Goal: Ask a question: Seek information or help from site administrators or community

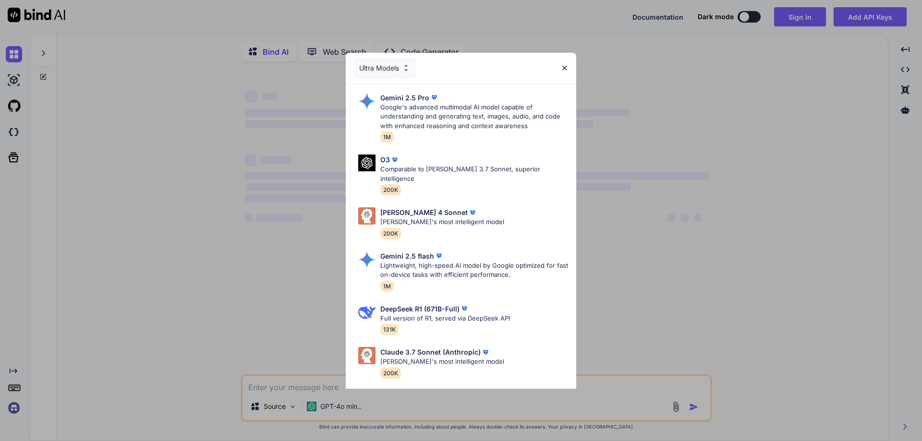
click at [563, 67] on img at bounding box center [564, 68] width 8 height 8
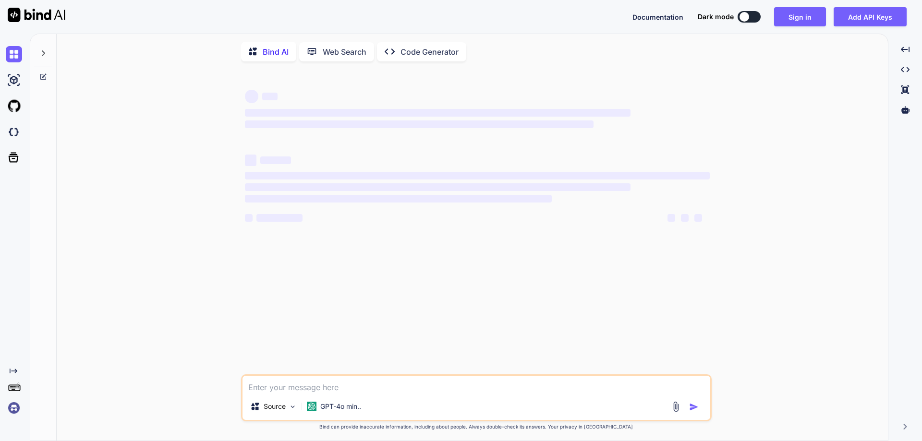
type textarea "x"
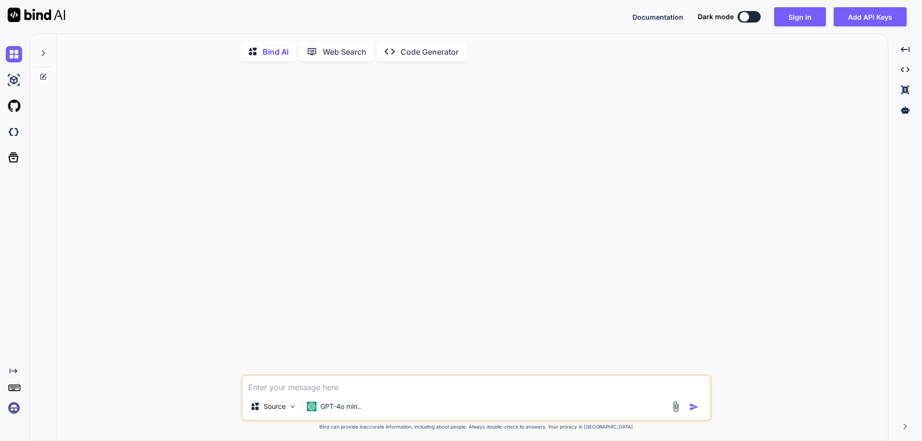
click at [331, 388] on textarea at bounding box center [475, 384] width 467 height 17
type textarea "x"
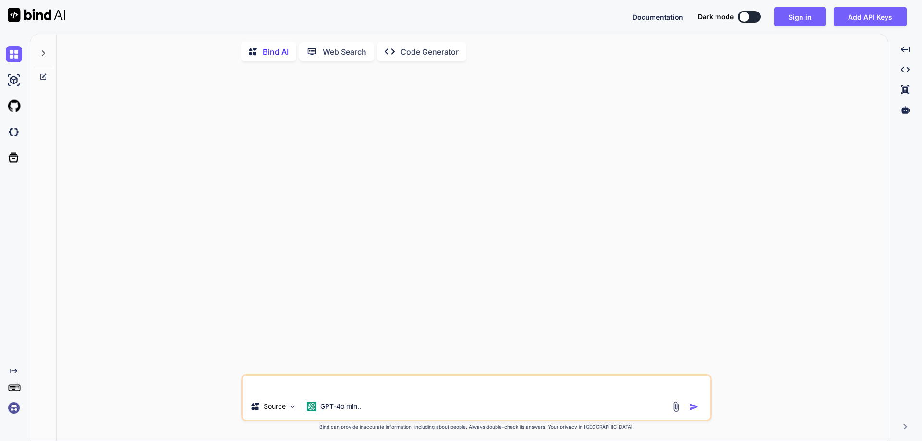
type textarea "x"
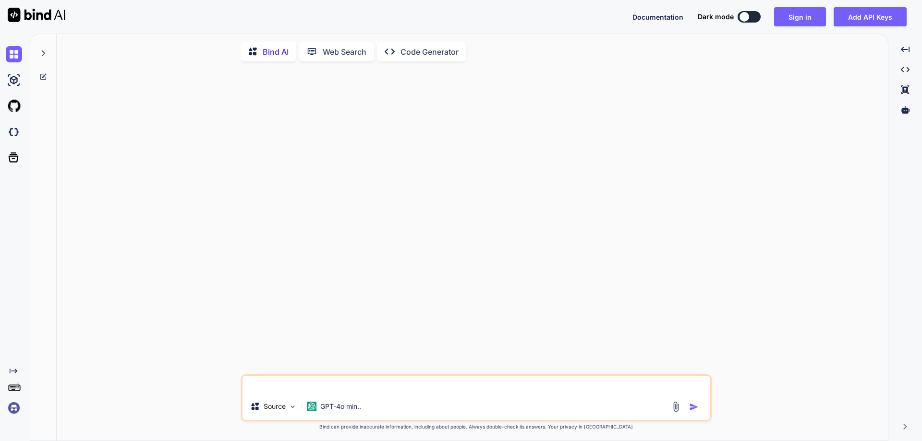
type textarea "x"
click at [320, 385] on textarea at bounding box center [475, 384] width 467 height 17
paste textarea "SELECT TitleCompany, COUNT(*) AS CompanyCount FROM tblPropertyTransactionInform…"
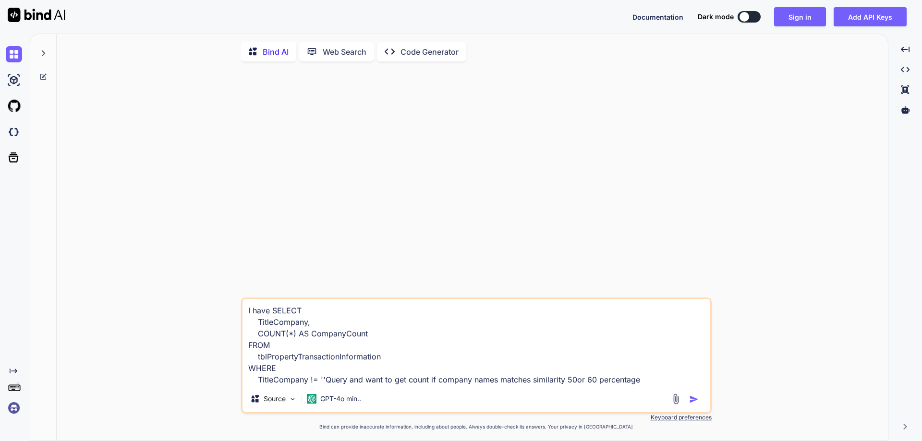
type textarea "I have SELECT TitleCompany, COUNT(*) AS CompanyCount FROM tblPropertyTransactio…"
click at [693, 401] on img "button" at bounding box center [694, 400] width 10 height 10
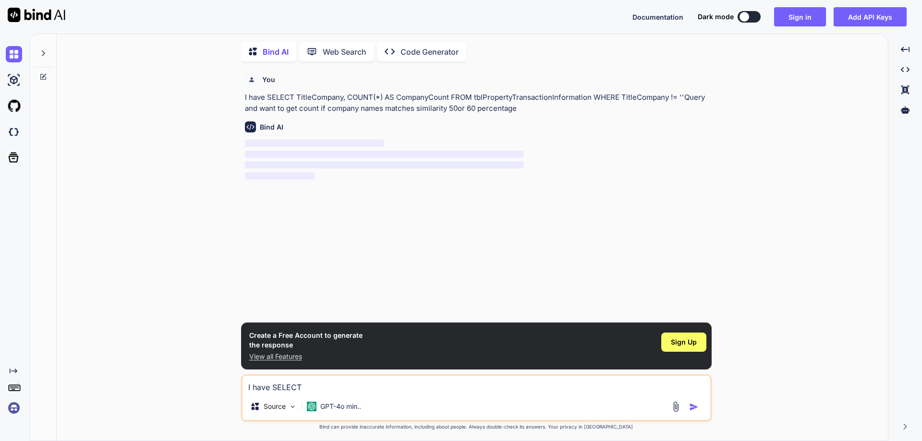
scroll to position [4, 0]
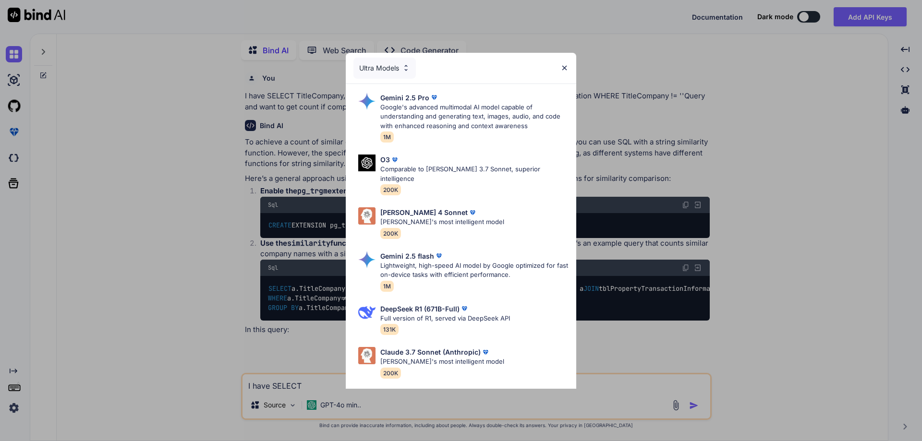
click at [563, 66] on img at bounding box center [564, 68] width 8 height 8
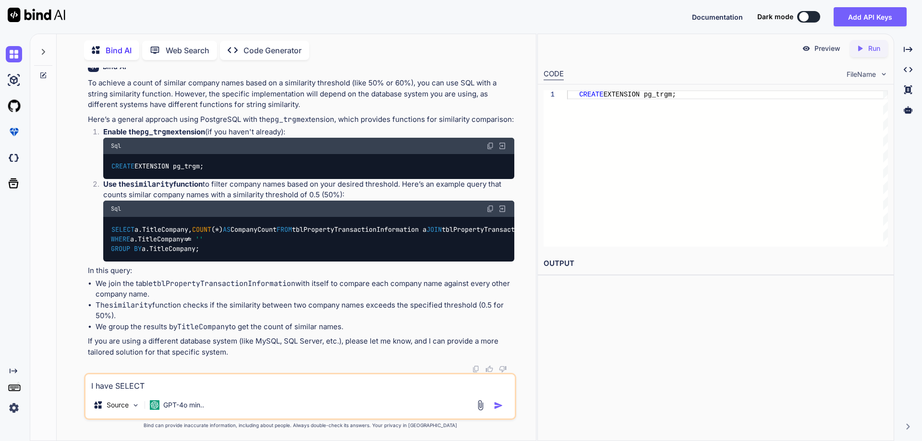
scroll to position [144, 0]
click at [491, 205] on img at bounding box center [490, 209] width 8 height 8
click at [162, 225] on code "SELECT a.TitleCompany, COUNT ( * ) AS CompanyCount FROM tblPropertyTransactionI…" at bounding box center [501, 240] width 780 height 30
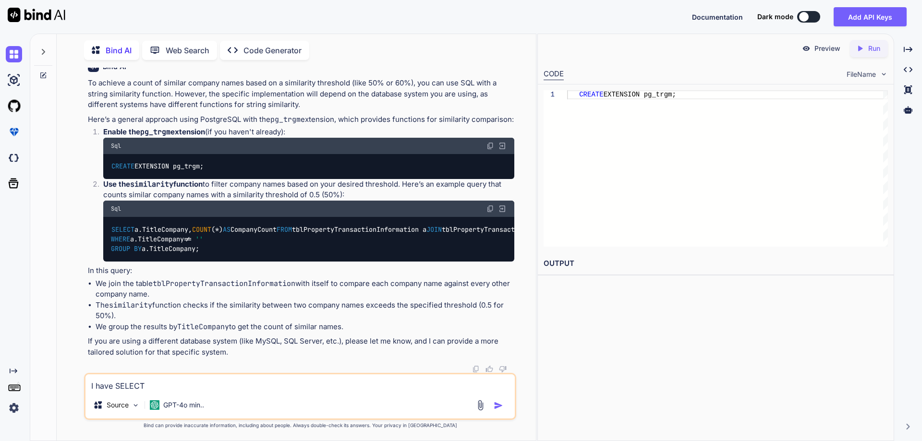
copy code "similarity"
click at [198, 392] on div "I have SELECT TitleCompany, COUNT(*) AS CompanyCount FROM tblPropertyTransactio…" at bounding box center [300, 396] width 432 height 47
click at [200, 382] on textarea "I have SELECT TitleCompany, COUNT(*) AS CompanyCount FROM tblPropertyTransactio…" at bounding box center [299, 382] width 429 height 17
paste textarea "similarity"
type textarea "in sql server similarity is not available"
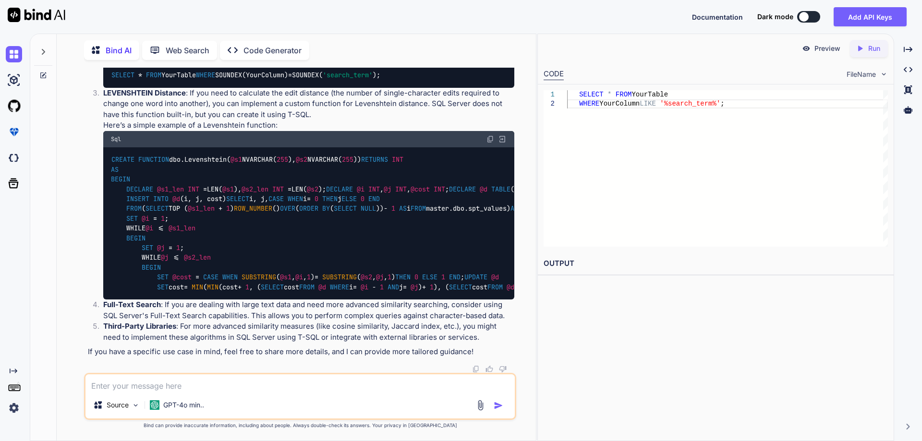
scroll to position [868, 0]
click at [213, 382] on textarea at bounding box center [299, 382] width 429 height 17
type textarea "I don't want to provide any input parameters"
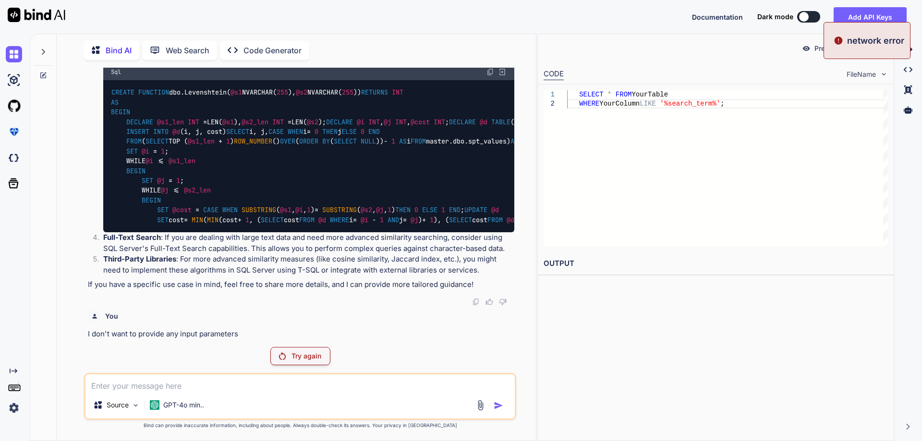
scroll to position [935, 0]
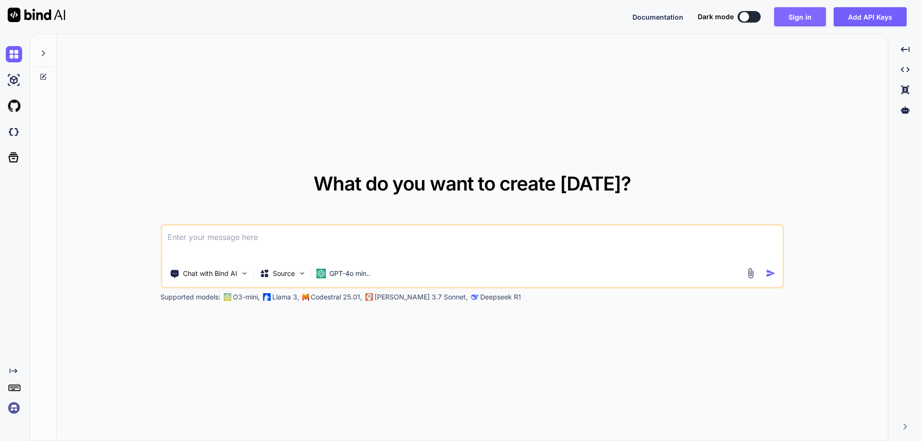
click at [802, 12] on button "Sign in" at bounding box center [800, 16] width 52 height 19
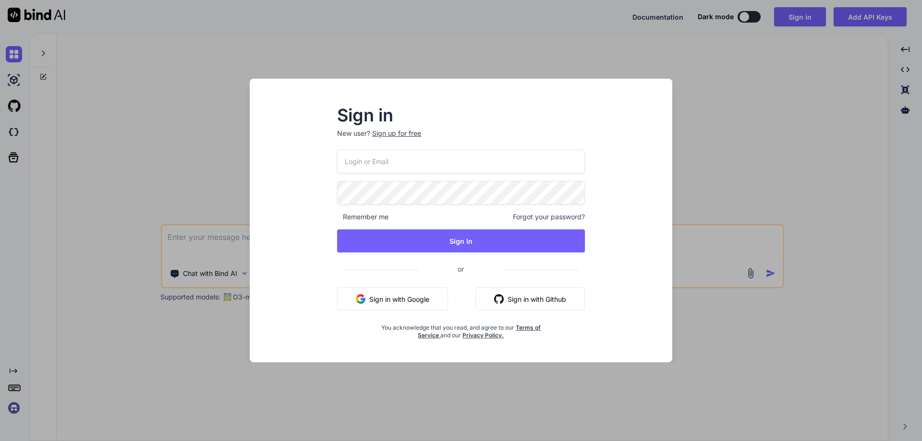
click at [405, 163] on input "email" at bounding box center [461, 162] width 248 height 24
paste input "[EMAIL_ADDRESS][DOMAIN_NAME]"
type input "[EMAIL_ADDRESS][DOMAIN_NAME]"
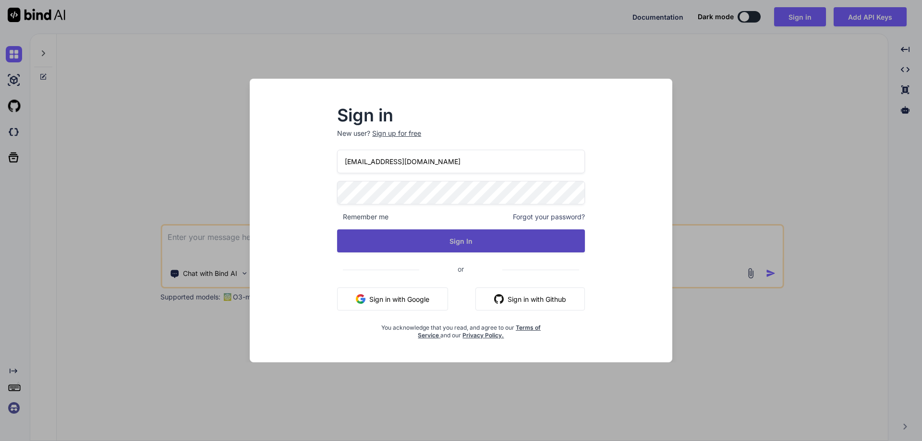
click at [449, 244] on button "Sign In" at bounding box center [461, 240] width 248 height 23
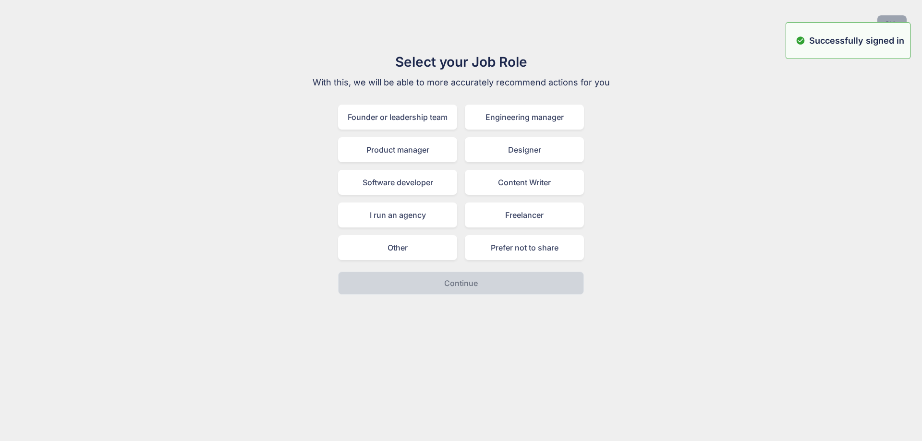
click at [889, 17] on button "Skip" at bounding box center [891, 23] width 29 height 17
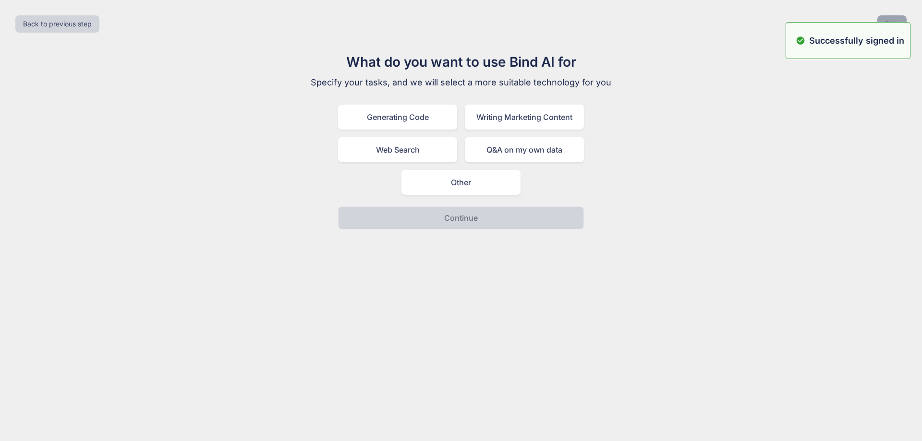
click at [889, 17] on button "Skip" at bounding box center [891, 23] width 29 height 17
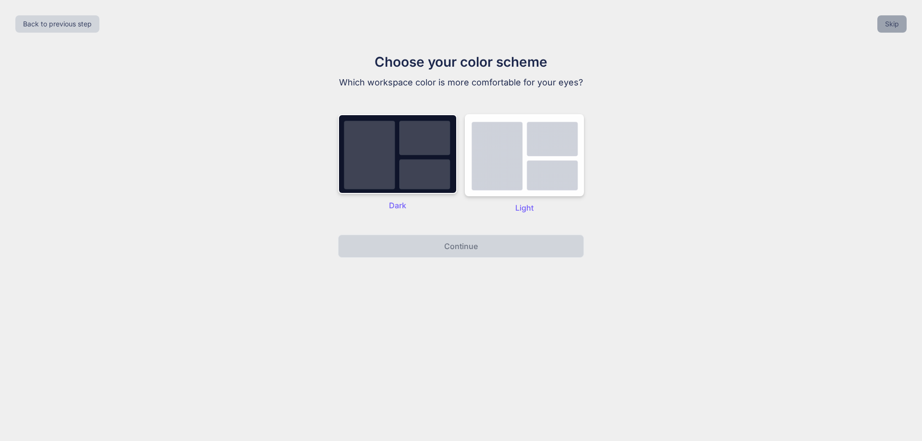
click at [889, 17] on button "Skip" at bounding box center [891, 23] width 29 height 17
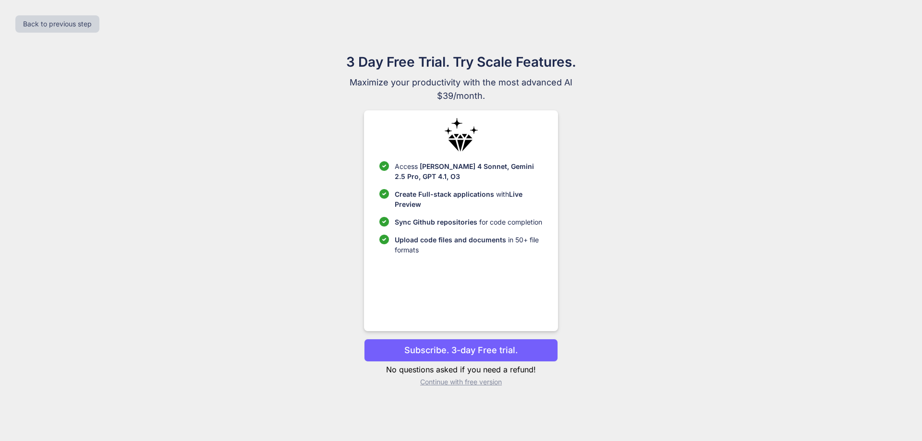
click at [466, 385] on p "Continue with free version" at bounding box center [460, 382] width 193 height 10
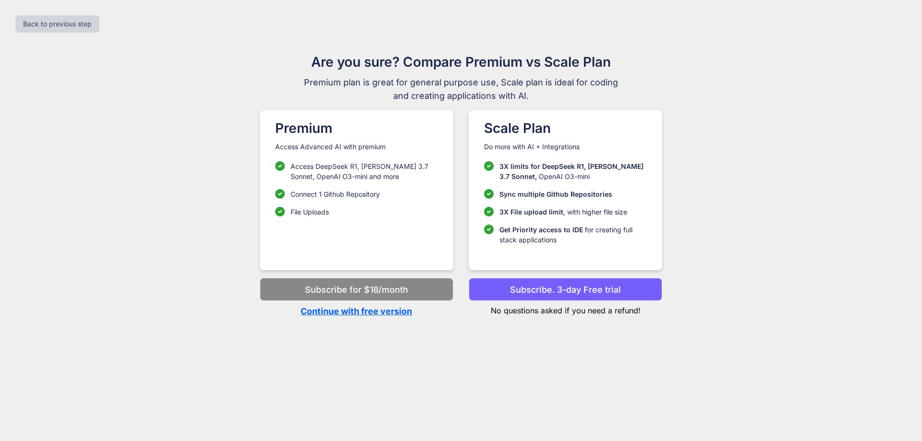
click at [371, 313] on p "Continue with free version" at bounding box center [356, 311] width 193 height 13
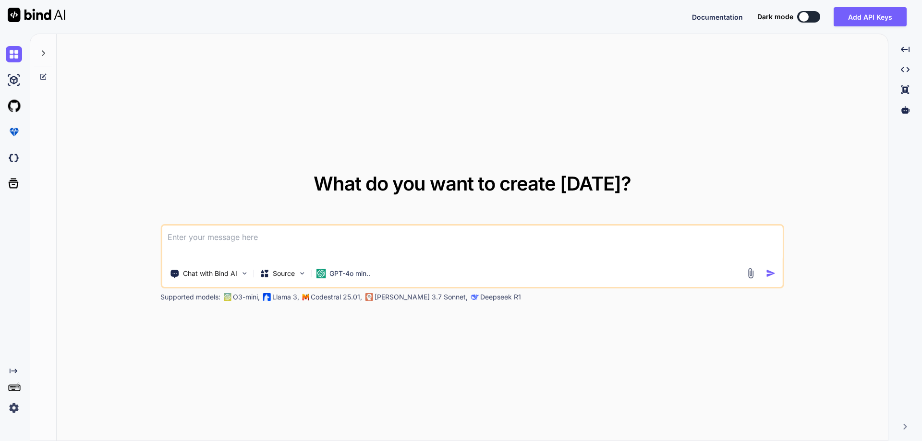
click at [244, 239] on textarea at bounding box center [472, 244] width 621 height 36
click at [279, 237] on textarea at bounding box center [472, 244] width 621 height 36
paste textarea "SELECT a.TitleCompany, COUNT(*) AS CompanyCount FROM tblPropertyTransactionInfo…"
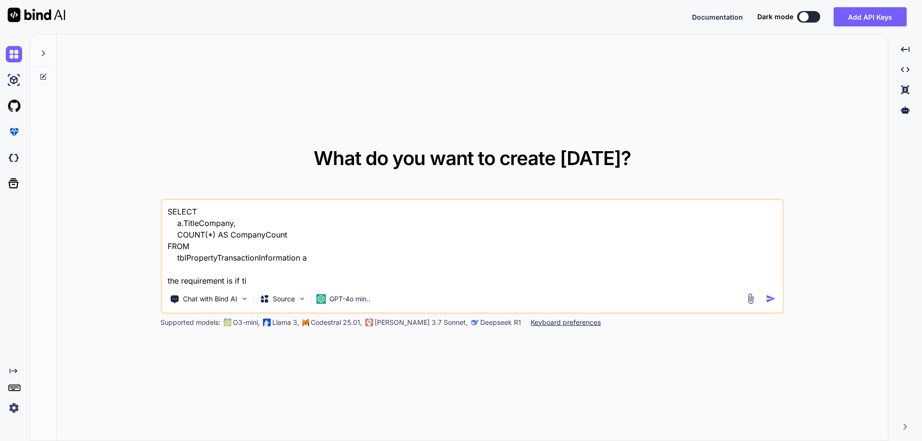
click at [211, 225] on textarea "SELECT a.TitleCompany, COUNT(*) AS CompanyCount FROM tblPropertyTransactionInfo…" at bounding box center [472, 243] width 621 height 86
click at [245, 281] on textarea "SELECT a.TitleCompany, COUNT(*) AS CompanyCount FROM tblPropertyTransactionInfo…" at bounding box center [472, 243] width 621 height 86
paste textarea "TitleCompany"
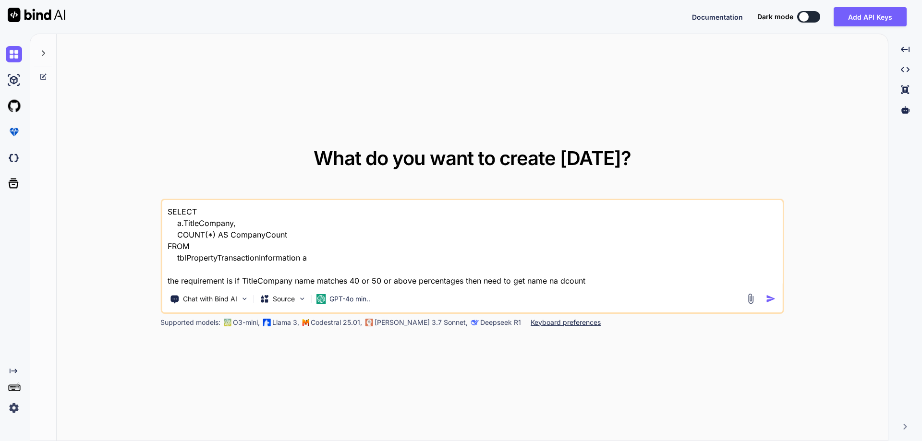
click at [563, 283] on textarea "SELECT a.TitleCompany, COUNT(*) AS CompanyCount FROM tblPropertyTransactionInfo…" at bounding box center [472, 243] width 621 height 86
click at [559, 283] on textarea "SELECT a.TitleCompany, COUNT(*) AS CompanyCount FROM tblPropertyTransactionInfo…" at bounding box center [472, 243] width 621 height 86
click at [590, 284] on textarea "SELECT a.TitleCompany, COUNT(*) AS CompanyCount FROM tblPropertyTransactionInfo…" at bounding box center [472, 243] width 621 height 86
type textarea "SELECT a.TitleCompany, COUNT(*) AS CompanyCount FROM tblPropertyTransactionInfo…"
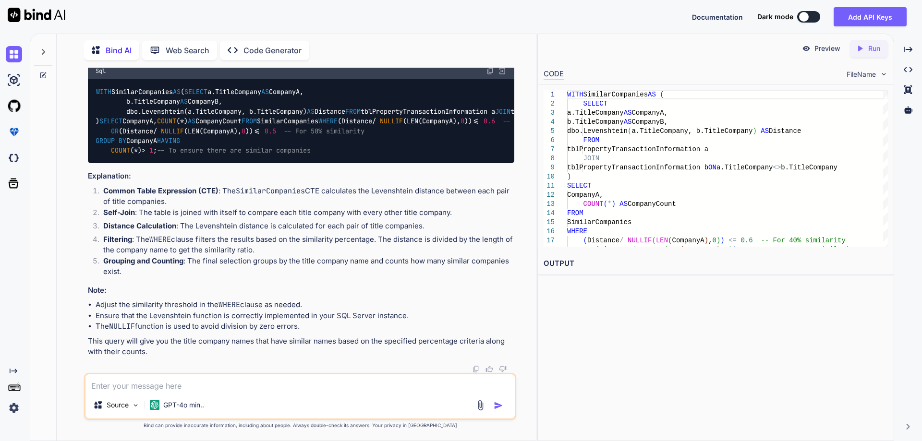
scroll to position [1077, 0]
click at [490, 75] on img at bounding box center [490, 71] width 8 height 8
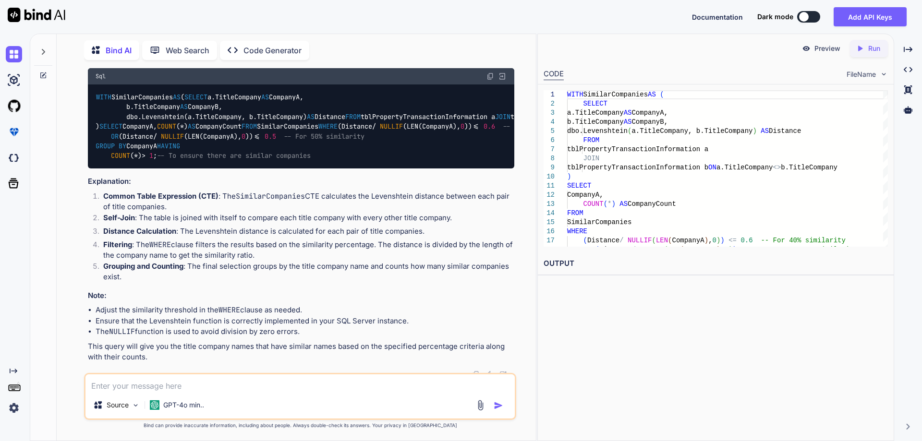
scroll to position [1029, 0]
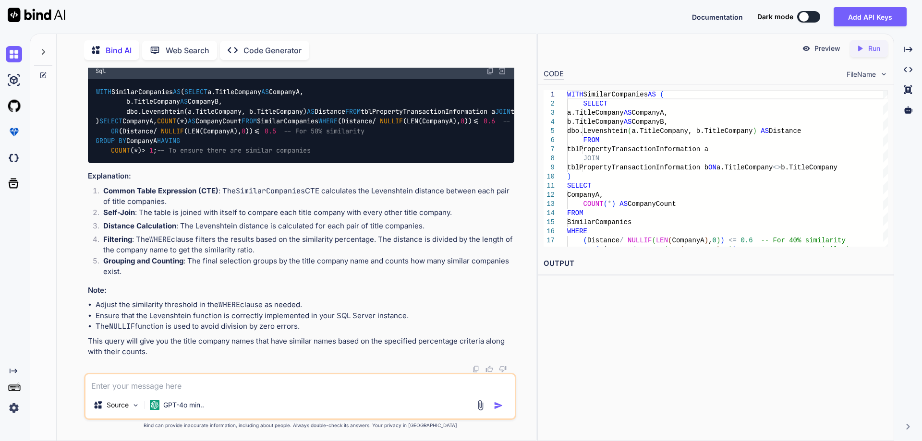
click at [200, 383] on textarea at bounding box center [299, 382] width 429 height 17
paste textarea "dbo.Levenshtein"
type textarea "missing dbo.Levenshtein in sql server"
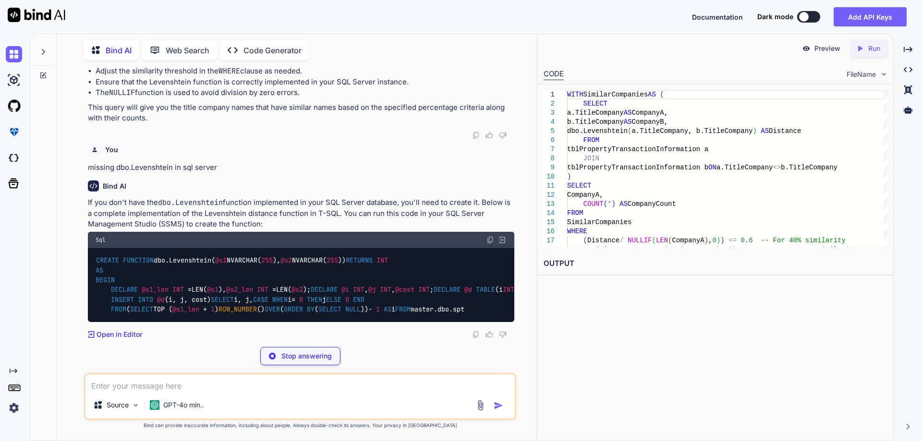
scroll to position [1615, 0]
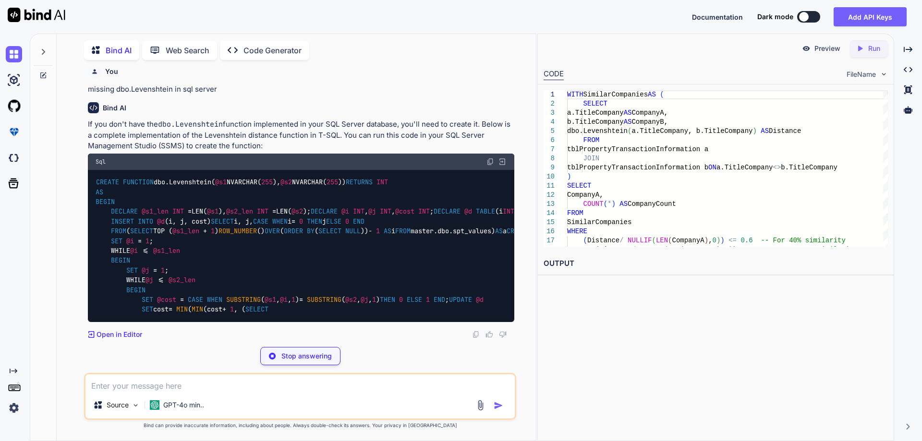
click at [490, 166] on img at bounding box center [490, 162] width 8 height 8
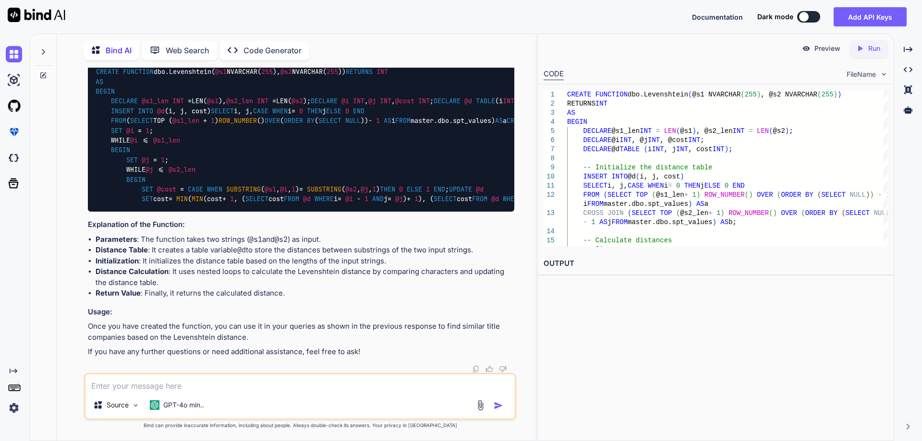
scroll to position [1663, 0]
click at [490, 55] on img at bounding box center [490, 52] width 8 height 8
click at [144, 387] on textarea at bounding box center [299, 382] width 429 height 17
paste textarea "Msg 174, Level 15, State 1, Procedure Levenshtein, Line 24 [Batch Start Line 0]…"
type textarea "Msg 174, Level 15, State 1, Procedure Levenshtein, Line 24 [Batch Start Line 0]…"
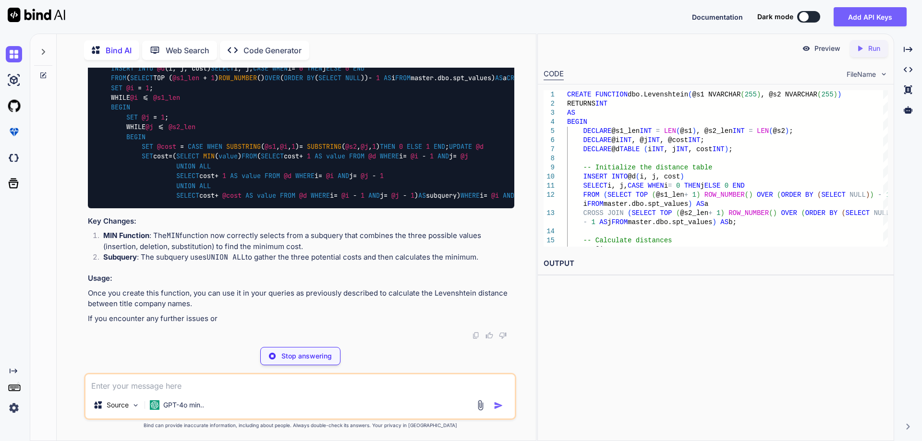
scroll to position [2233, 0]
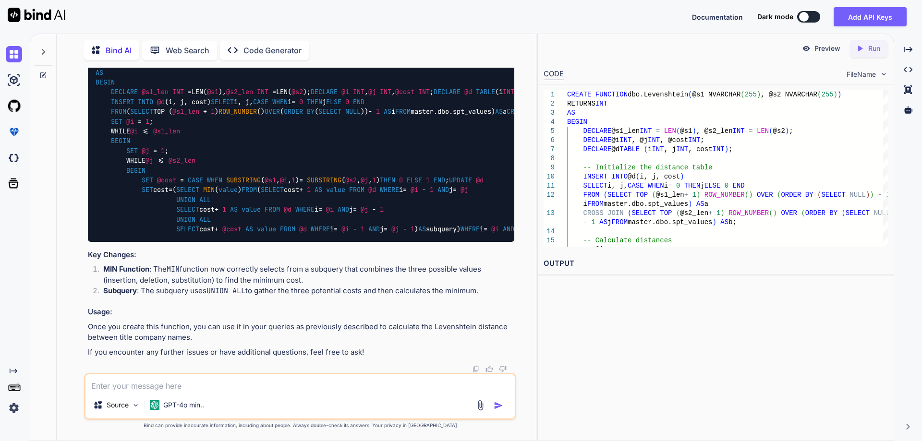
click at [487, 46] on img at bounding box center [490, 42] width 8 height 8
click at [48, 53] on div at bounding box center [43, 49] width 18 height 33
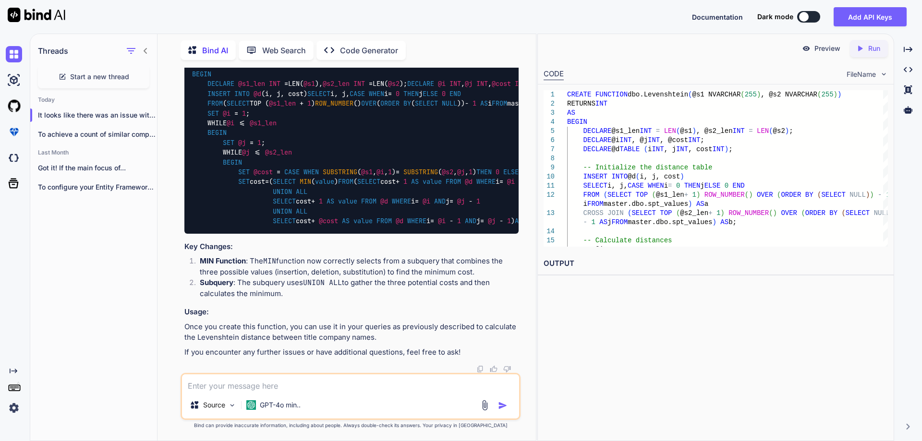
scroll to position [2382, 0]
click at [104, 76] on span "Start a new thread" at bounding box center [99, 77] width 59 height 10
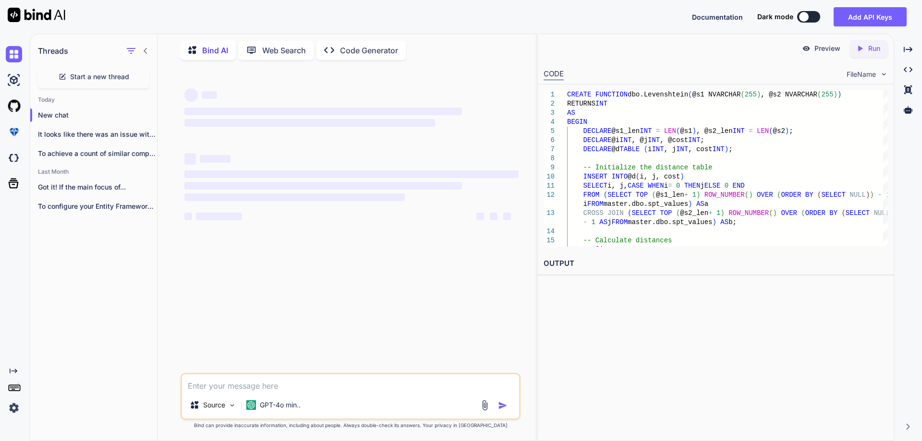
scroll to position [0, 0]
click at [278, 384] on textarea at bounding box center [350, 382] width 337 height 17
click at [353, 393] on div "Get the distinct company name and then Source GPT-4o min.." at bounding box center [350, 396] width 340 height 47
click at [353, 389] on textarea "Get the distinct company name and then" at bounding box center [350, 382] width 337 height 17
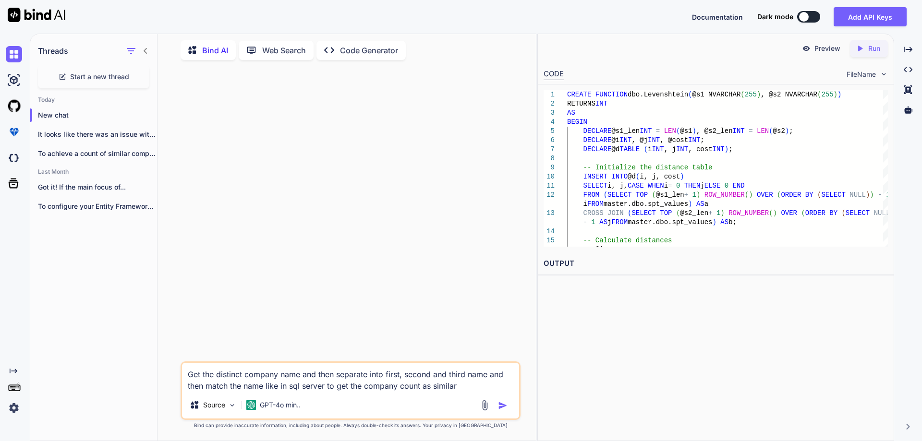
drag, startPoint x: 295, startPoint y: 387, endPoint x: 259, endPoint y: 311, distance: 84.4
click at [256, 306] on div at bounding box center [351, 215] width 338 height 294
click at [467, 389] on textarea "Get the distinct company name and then separate into first, second and third na…" at bounding box center [350, 377] width 337 height 29
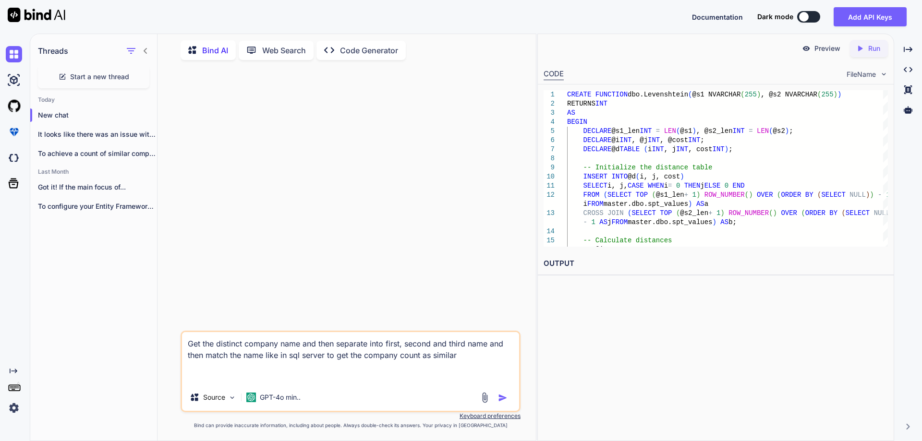
paste textarea "select distinct TitleCompany from tblPropertyTransactionInformation where Title…"
type textarea "Get the distinct company name and then separate into first, second and third na…"
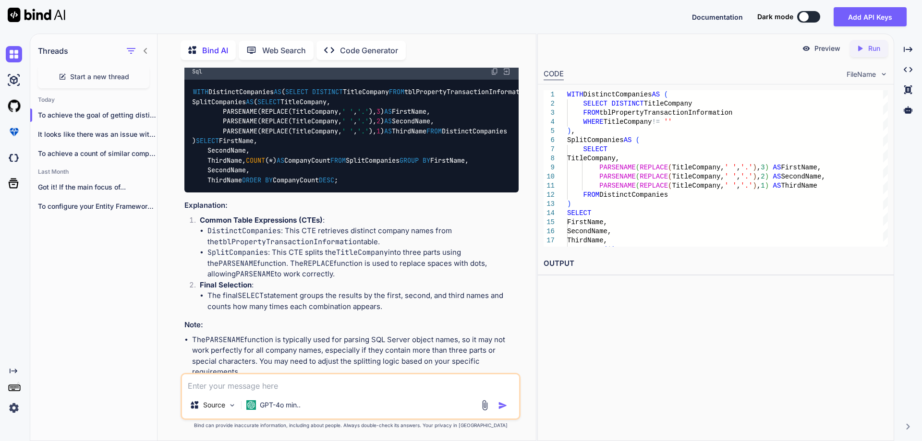
scroll to position [96, 0]
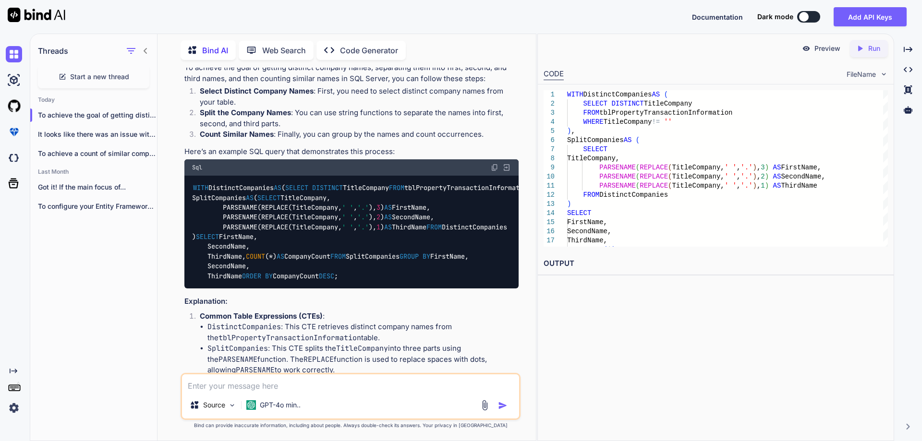
click at [494, 164] on img at bounding box center [495, 168] width 8 height 8
click at [321, 387] on textarea at bounding box center [350, 382] width 337 height 17
type textarea "if similarty in the first name, second name or third name then sum the company …"
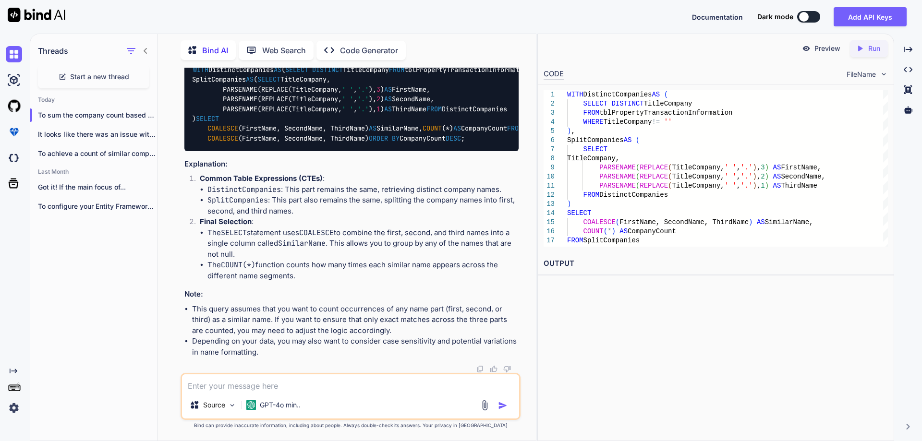
scroll to position [772, 0]
click at [494, 53] on img at bounding box center [495, 49] width 8 height 8
click at [256, 151] on div "WITH DistinctCompanies AS ( SELECT DISTINCT TitleCompany FROM tblPropertyTransa…" at bounding box center [351, 104] width 334 height 94
click at [299, 143] on code "WITH DistinctCompanies AS ( SELECT DISTINCT TitleCompany FROM tblPropertyTransa…" at bounding box center [407, 104] width 431 height 78
click at [354, 143] on code "WITH DistinctCompanies AS ( SELECT DISTINCT TitleCompany FROM tblPropertyTransa…" at bounding box center [407, 104] width 431 height 78
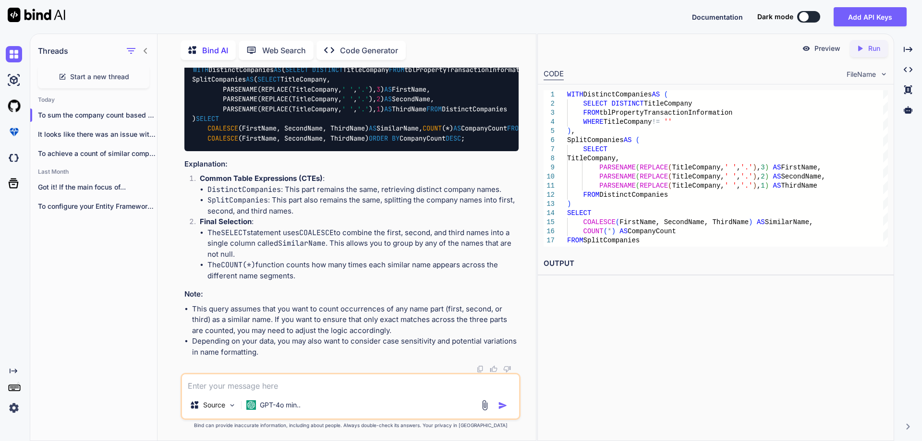
scroll to position [820, 0]
click at [285, 385] on textarea at bounding box center [350, 382] width 337 height 17
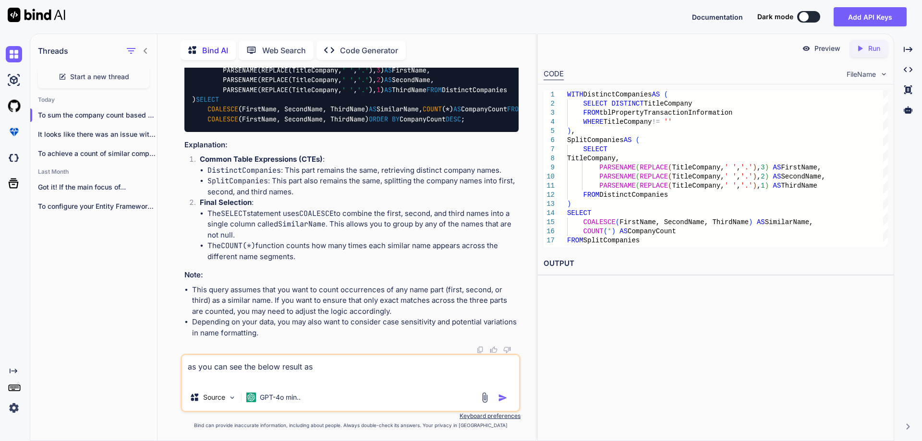
paste textarea "BLUEINK TITLE A 1 BLUEINK TITLE AGENCY 1"
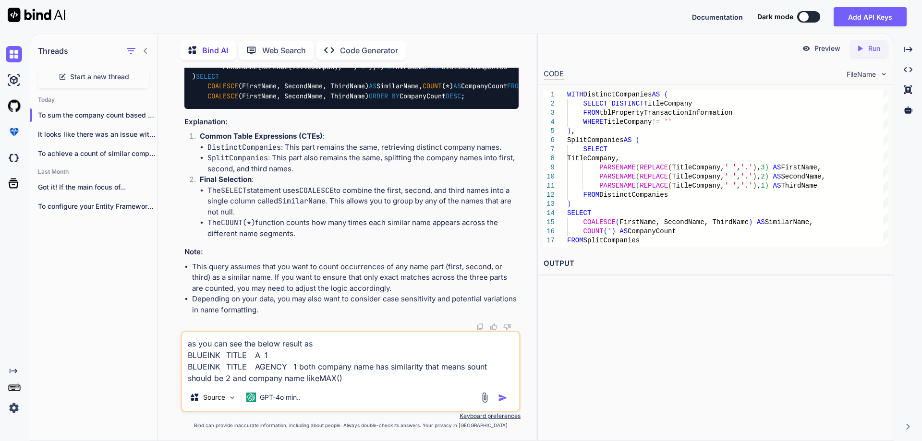
click at [253, 101] on code "WITH DistinctCompanies AS ( SELECT DISTINCT TitleCompany FROM tblPropertyTransa…" at bounding box center [407, 62] width 431 height 78
copy code "TitleCompany"
click at [311, 378] on textarea "as you can see the below result as BLUEINK TITLE A 1 BLUEINK TITLE AGENCY 1 bot…" at bounding box center [350, 358] width 337 height 52
paste textarea "TitleCompany"
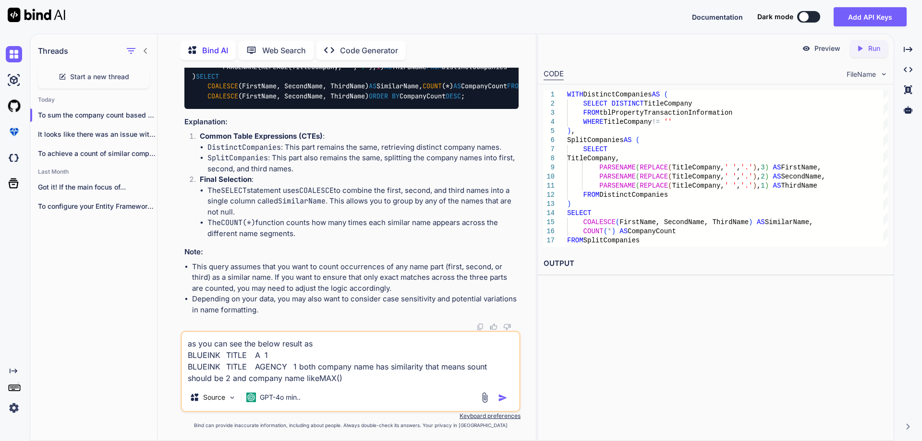
type textarea "as you can see the below result as BLUEINK TITLE A 1 BLUEINK TITLE AGENCY 1 bot…"
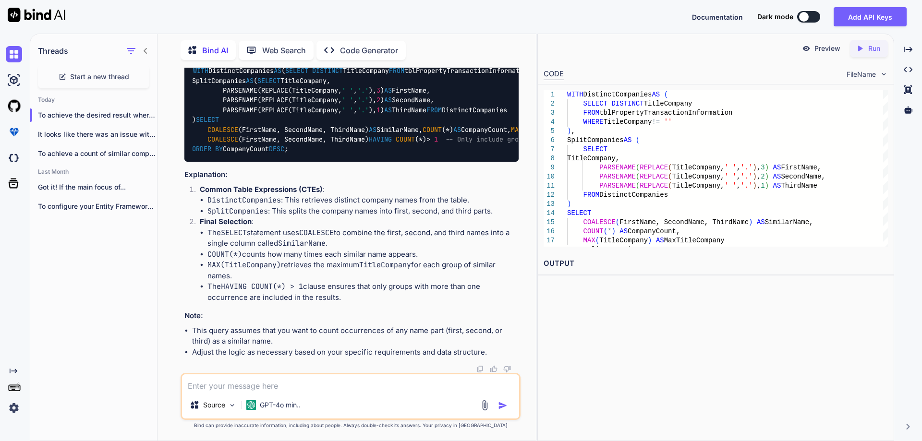
scroll to position [1269, 0]
click at [496, 54] on img at bounding box center [495, 51] width 8 height 8
click at [239, 389] on textarea at bounding box center [350, 382] width 337 height 17
click at [227, 386] on textarea "in this resulset" at bounding box center [350, 382] width 337 height 17
click at [260, 386] on textarea "in this resultset" at bounding box center [350, 382] width 337 height 17
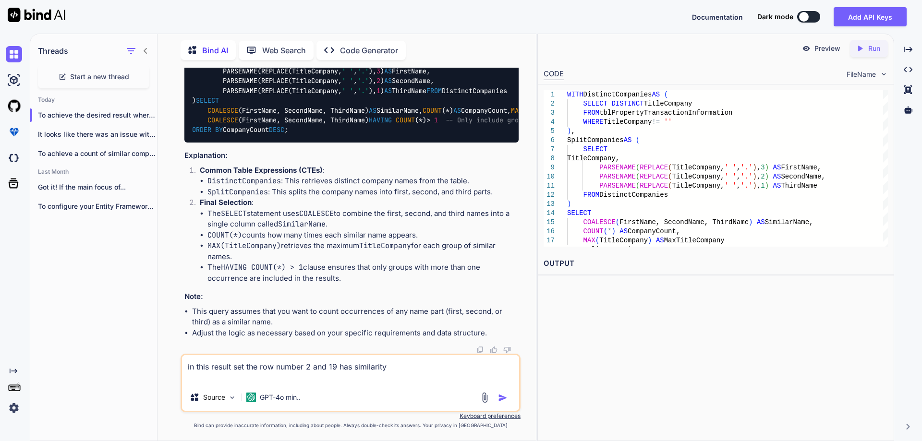
paste textarea "SimilarName CompanyCount MaxTitleCompany ACCOMMODATION 1 ACCOMMODATION ALLIANCE…"
type textarea "in this result set the row number 2 and 19 has similarity SimilarName CompanyCo…"
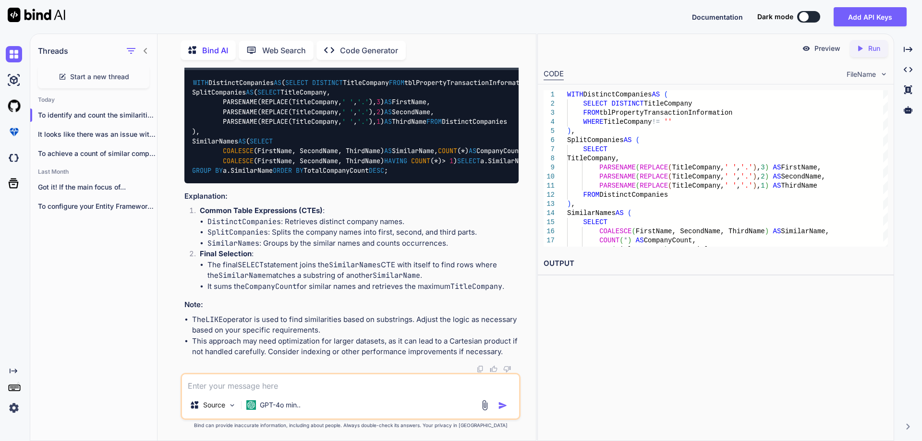
scroll to position [2019, 0]
click at [494, 66] on img at bounding box center [495, 62] width 8 height 8
click at [270, 388] on textarea at bounding box center [350, 382] width 337 height 17
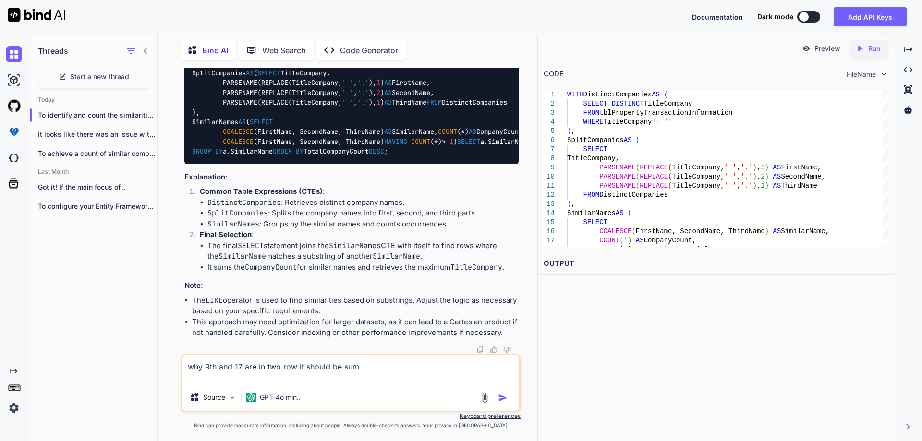
paste textarea "SimilarName TotalCompanyCount MaxTitleCompany TITLE 31 YUMA TITLE AND TRUST CHI…"
type textarea "why 9th and 17 are in two row it should be sum SimilarName TotalCompanyCount Ma…"
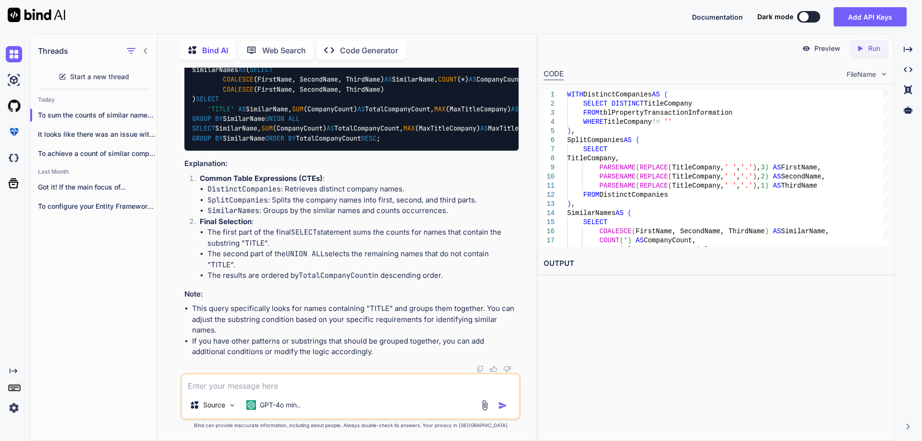
scroll to position [2810, 0]
click at [320, 388] on textarea at bounding box center [350, 382] width 337 height 17
type textarea "both has similarity consider it and do the summation of the approximate similar…"
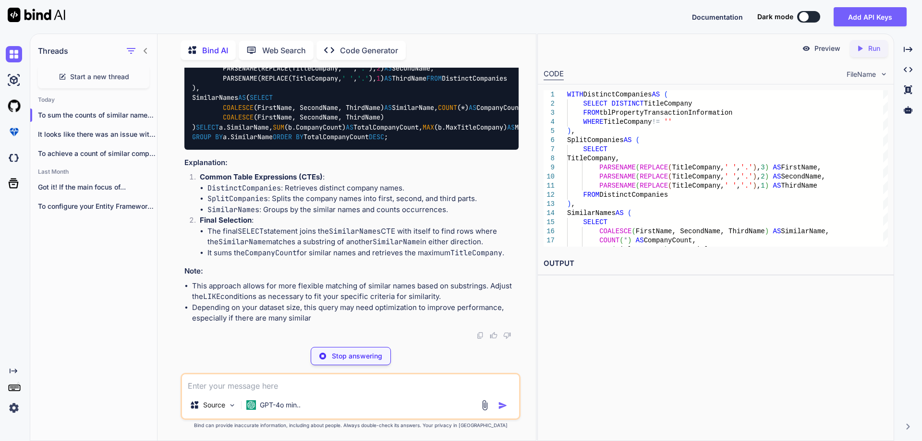
scroll to position [3582, 0]
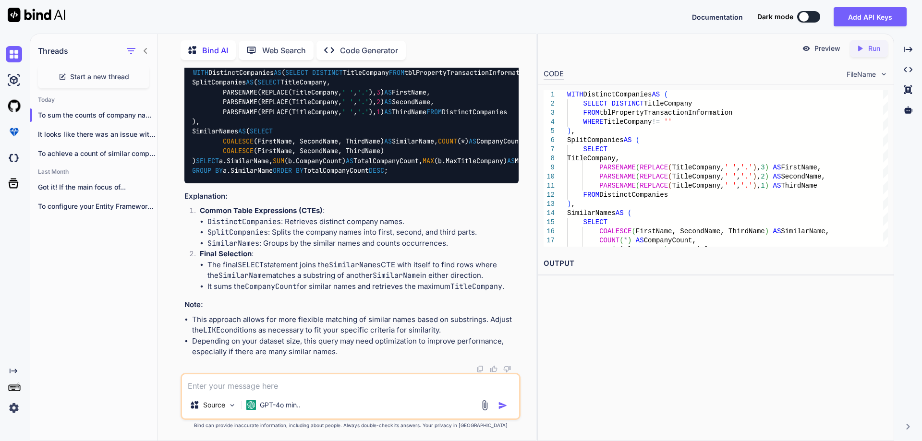
click at [492, 56] on img at bounding box center [495, 52] width 8 height 8
click at [263, 392] on div "Source GPT-4o min.." at bounding box center [350, 396] width 340 height 47
click at [258, 379] on textarea at bounding box center [350, 382] width 337 height 17
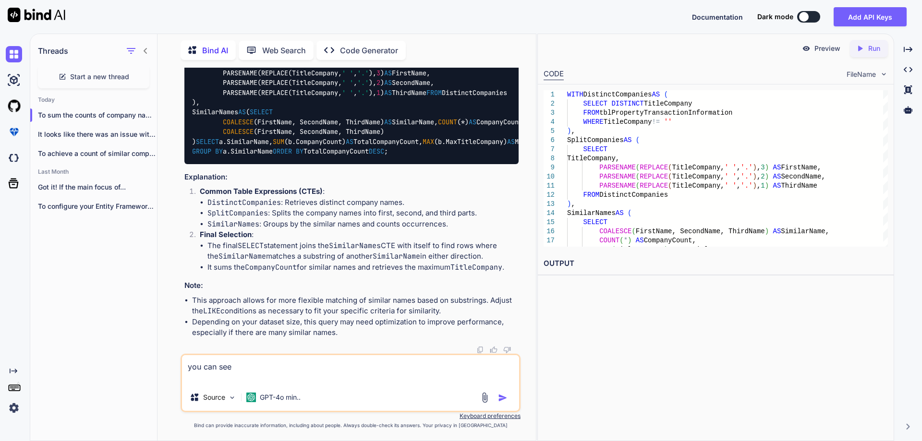
paste textarea "TITL 31 YUMA TITLE AND TRUST TITLE 31 YUMA TITLE AND TRUST"
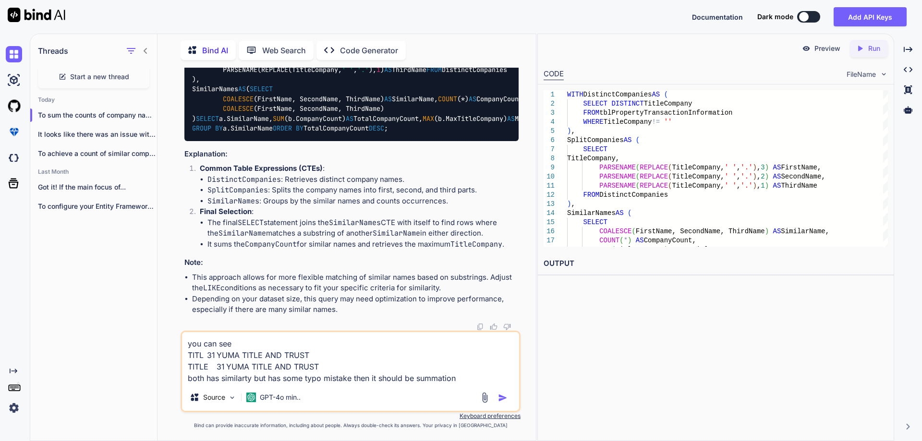
type textarea "you can see TITL 31 YUMA TITLE AND TRUST TITLE 31 YUMA TITLE AND TRUST both has…"
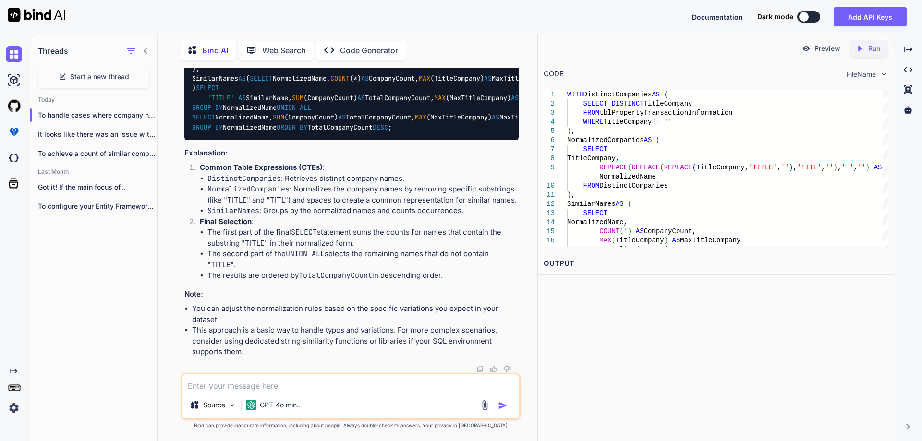
scroll to position [4212, 0]
click at [493, 23] on img at bounding box center [495, 19] width 8 height 8
drag, startPoint x: 358, startPoint y: 385, endPoint x: 341, endPoint y: 395, distance: 18.9
click at [351, 390] on textarea at bounding box center [350, 382] width 337 height 17
type textarea "no I need the count of company name that has similarity in a single row"
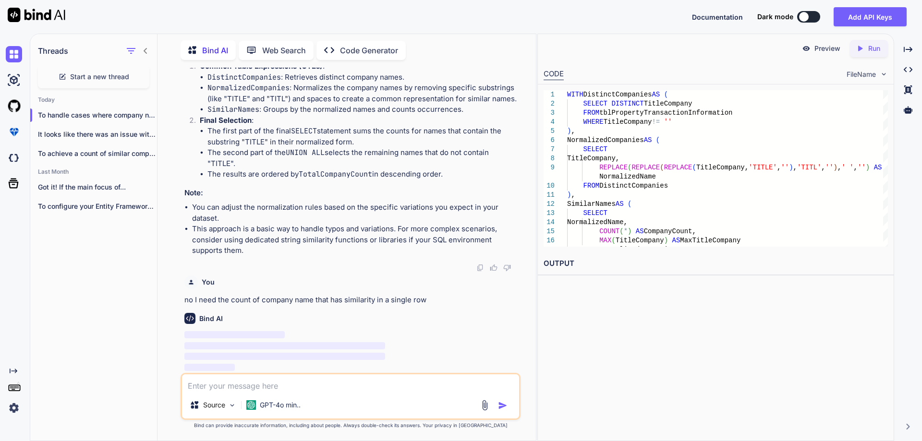
scroll to position [4728, 0]
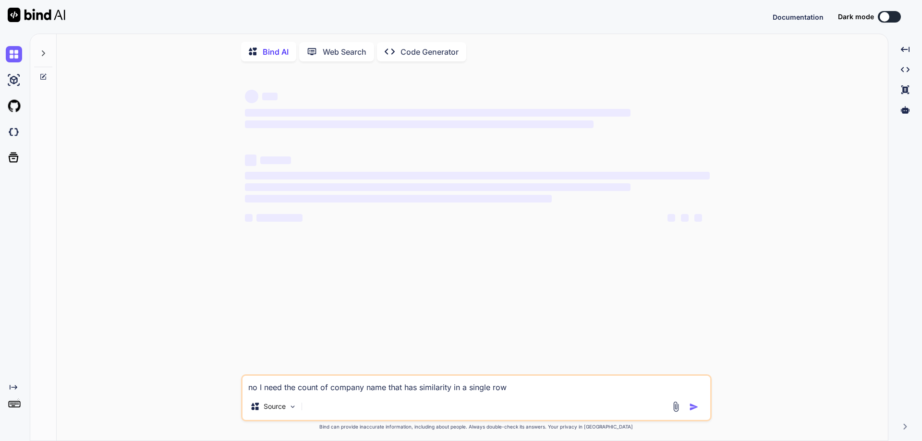
type textarea "x"
click at [44, 57] on div at bounding box center [43, 50] width 18 height 33
click at [44, 56] on icon at bounding box center [43, 53] width 8 height 8
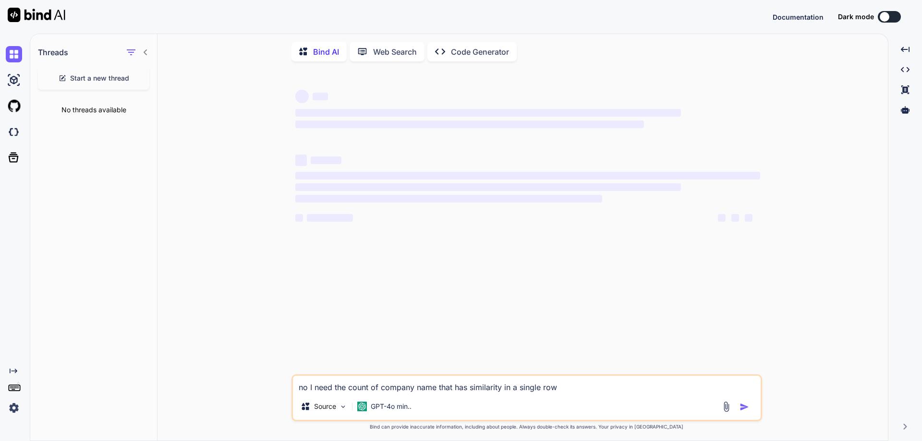
click at [121, 80] on span "Start a new thread" at bounding box center [99, 78] width 59 height 10
type textarea "x"
click at [60, 116] on p "New chat" at bounding box center [97, 117] width 119 height 10
click at [144, 118] on icon "button" at bounding box center [147, 117] width 6 height 6
click at [166, 153] on span "Delete" at bounding box center [168, 155] width 21 height 10
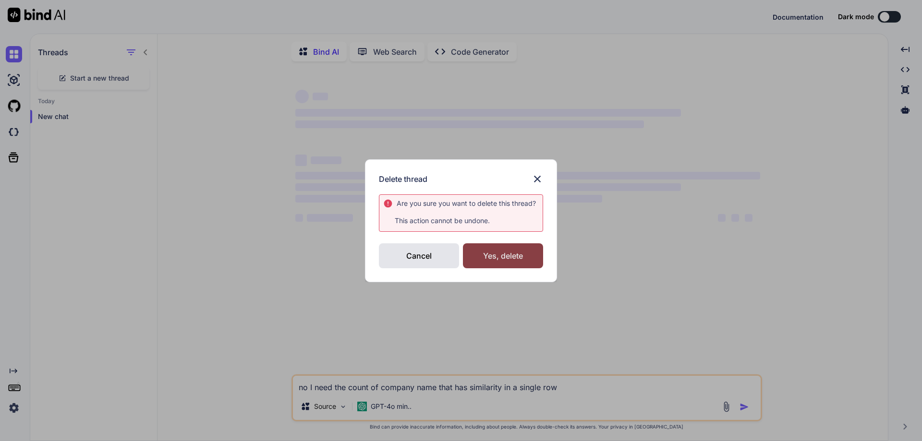
click at [496, 252] on div "Yes, delete" at bounding box center [503, 255] width 80 height 25
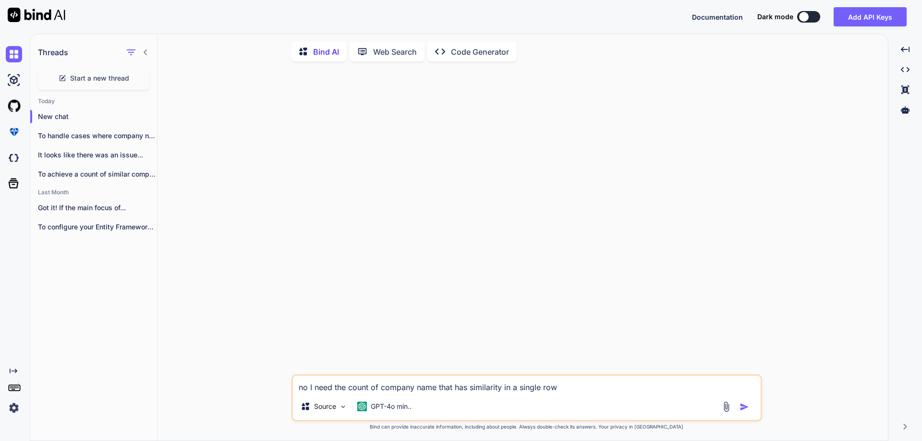
drag, startPoint x: 570, startPoint y: 387, endPoint x: -60, endPoint y: 336, distance: 631.2
click at [0, 336] on html "Documentation Dark mode Add API Keys Created with Pixso. Created with Pixso. Th…" at bounding box center [461, 220] width 922 height 441
paste textarea "SELECT DISTINCT TitleCompany FROM tblPropertyTransactionInformation WHERE Title…"
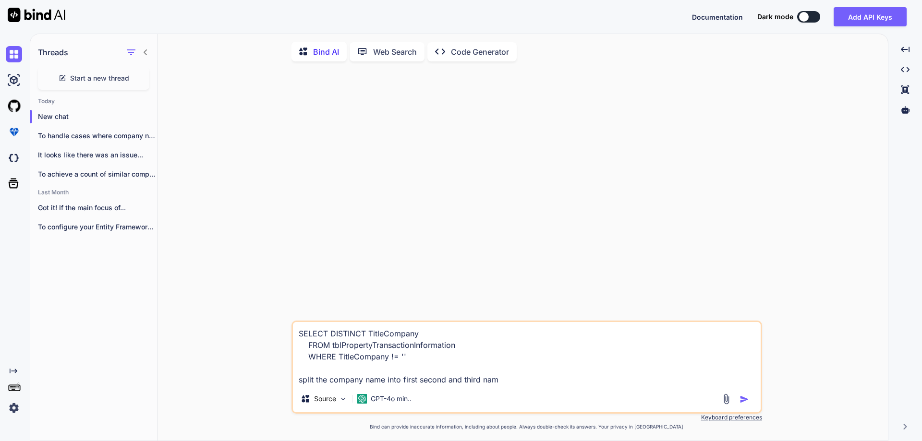
type textarea "SELECT DISTINCT TitleCompany FROM tblPropertyTransactionInformation WHERE Title…"
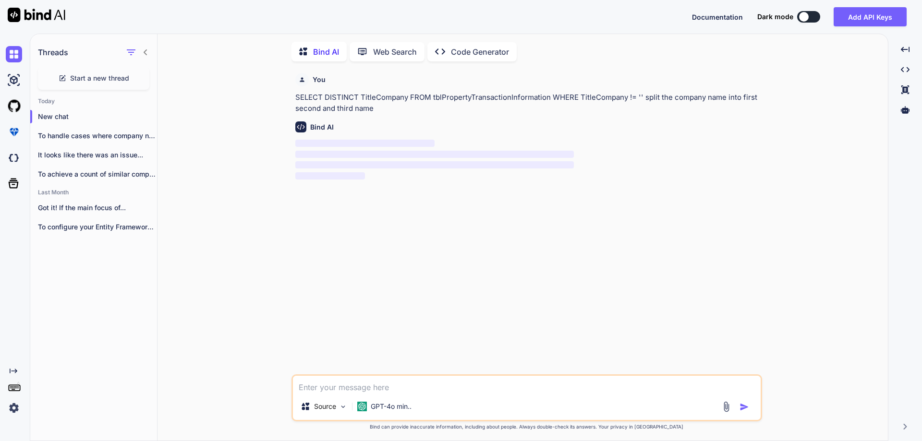
scroll to position [4, 0]
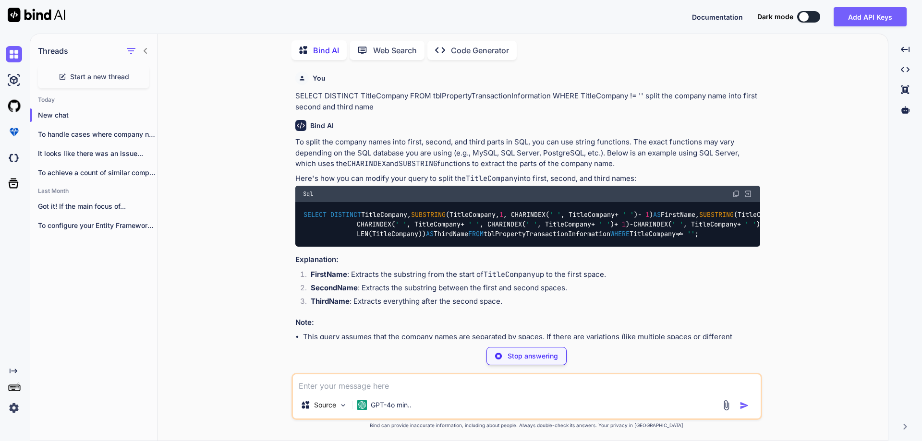
click at [735, 194] on img at bounding box center [736, 194] width 8 height 8
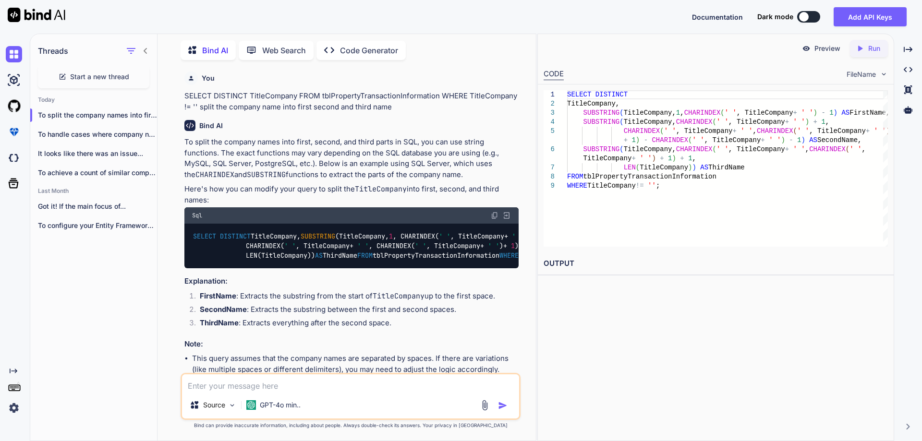
click at [265, 387] on textarea at bounding box center [350, 382] width 337 height 17
paste textarea "Msg 537, Level 16, State 2, Line 1 Invalid length parameter passed to the LEFT …"
type textarea "Msg 537, Level 16, State 2, Line 1 Invalid length parameter passed to the LEFT …"
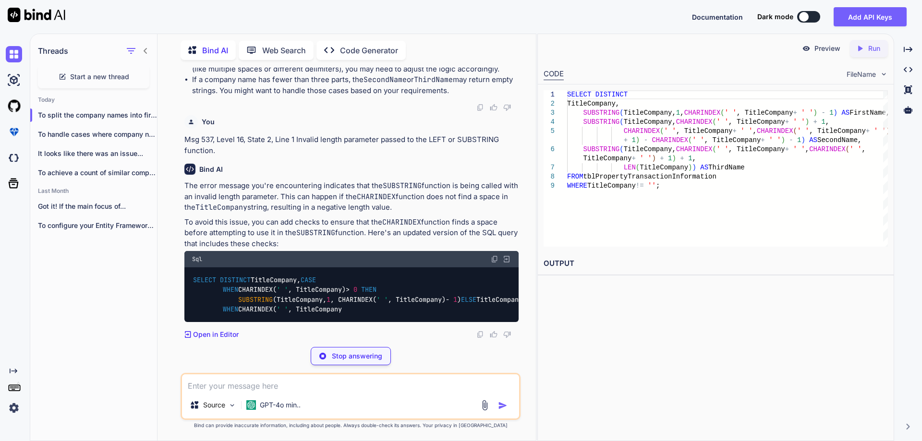
scroll to position [396, 0]
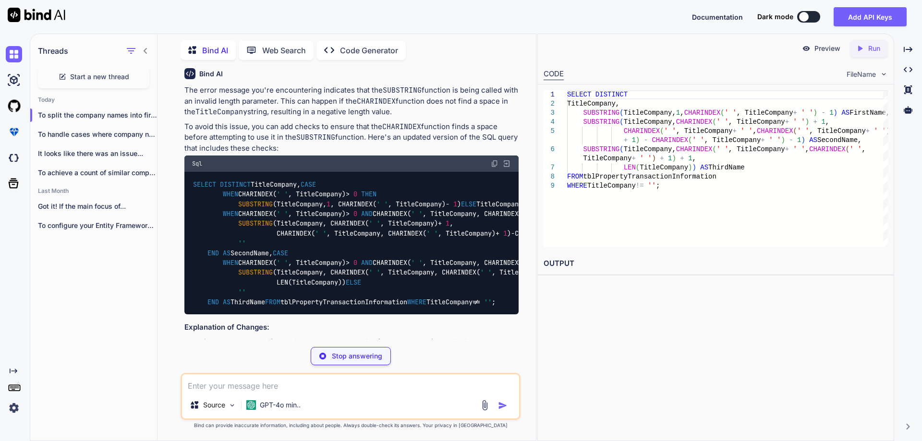
click at [493, 168] on img at bounding box center [495, 164] width 8 height 8
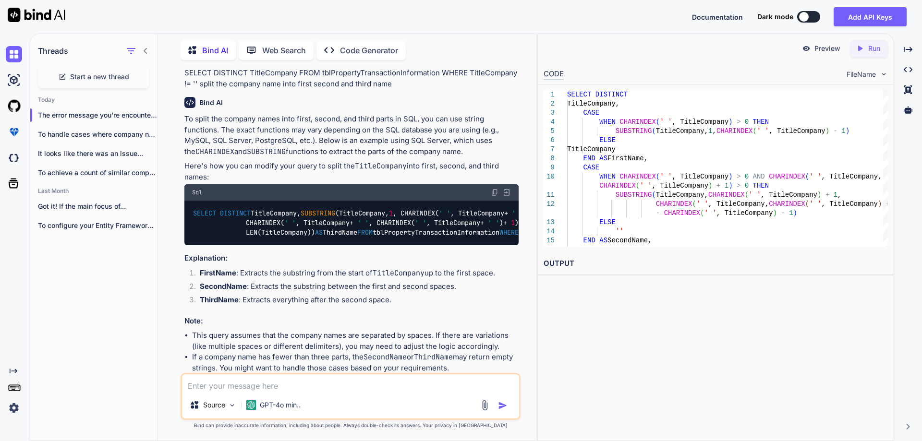
scroll to position [0, 0]
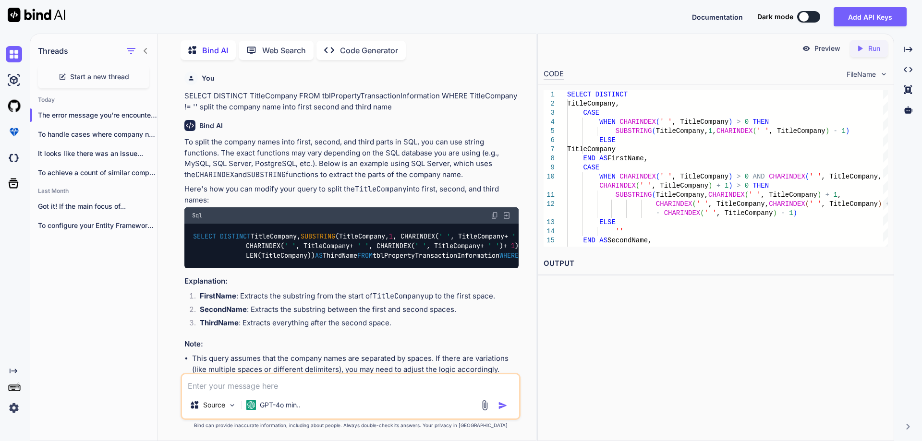
click at [386, 383] on textarea at bounding box center [350, 382] width 337 height 17
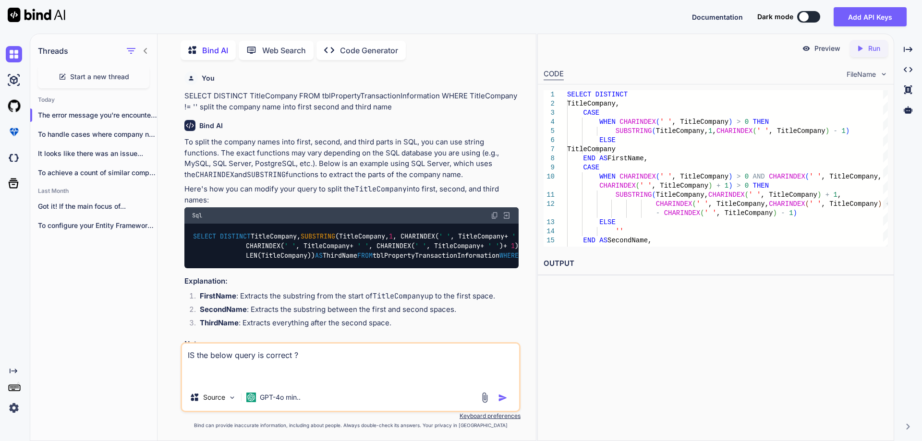
paste textarea "DECLARE @ResultTable TABLE ( Id INT IDENTITY(1,1), TitleCompany NVARCHAR(500), …"
type textarea "IS the below query is correct ? DECLARE @ResultTable TABLE ( Id INT IDENTITY(1,…"
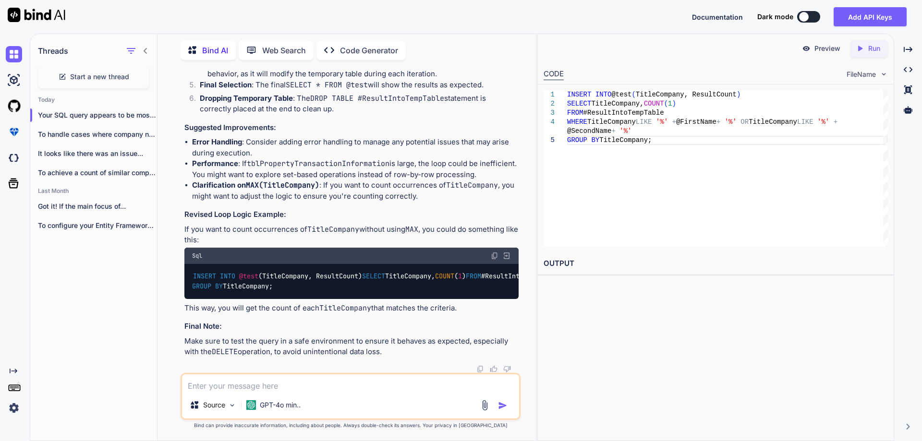
scroll to position [1485, 0]
drag, startPoint x: 392, startPoint y: 297, endPoint x: 444, endPoint y: 297, distance: 52.3
click at [444, 297] on div "INSERT INTO @test (TitleCompany, ResultCount) SELECT TitleCompany, COUNT ( 1 ) …" at bounding box center [351, 281] width 334 height 35
click at [256, 271] on code "INSERT INTO @test (TitleCompany, ResultCount) SELECT TitleCompany, COUNT ( 1 ) …" at bounding box center [543, 281] width 703 height 20
drag, startPoint x: 194, startPoint y: 246, endPoint x: 287, endPoint y: 284, distance: 100.3
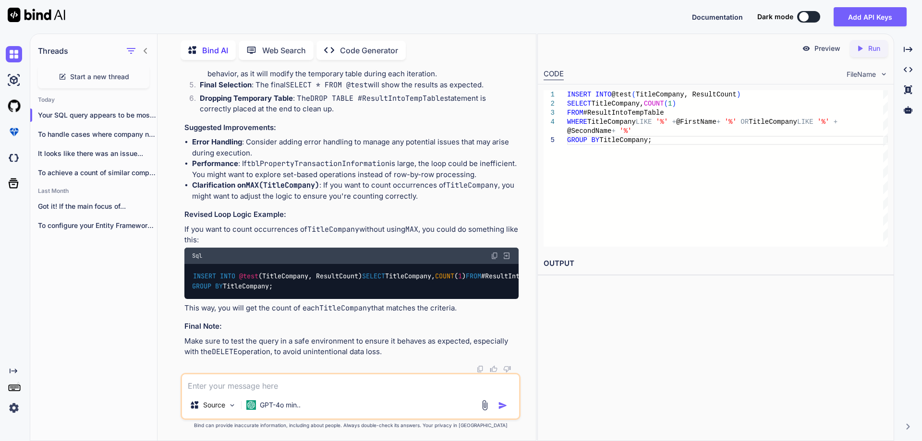
click at [287, 284] on div "INSERT INTO @test (TitleCompany, ResultCount) SELECT TitleCompany, COUNT ( 1 ) …" at bounding box center [351, 281] width 334 height 35
copy code "INSERT INTO @test (TitleCompany, ResultCount) SELECT TitleCompany, COUNT ( 1 ) …"
click at [318, 383] on textarea at bounding box center [350, 382] width 337 height 17
paste textarea "DECLARE @ResultTable TABLE ( Id INT IDENTITY(1,1), TitleCompany NVARCHAR(500), …"
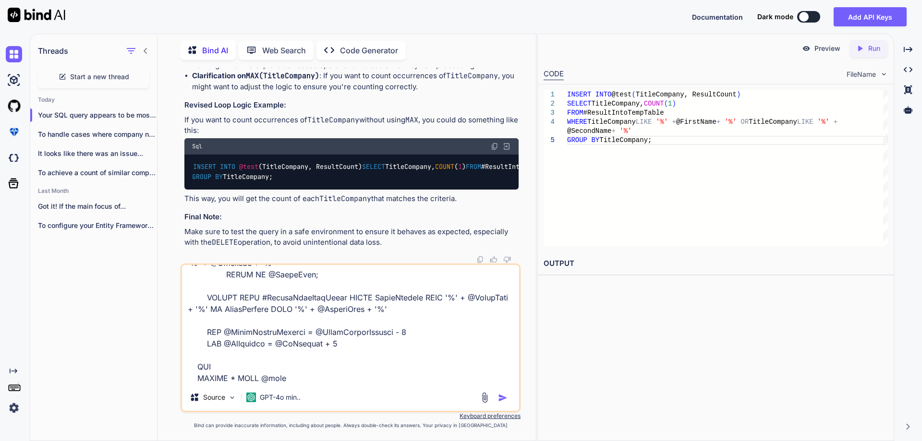
scroll to position [808, 0]
click at [220, 364] on textarea at bounding box center [350, 324] width 337 height 119
paste textarea "Msg 164, Level 15, State 1, Line 58 Each GROUP BY expression must contain at le…"
type textarea "DECLARE @ResultTable TABLE ( Id INT IDENTITY(1,1), TitleCompany NVARCHAR(500), …"
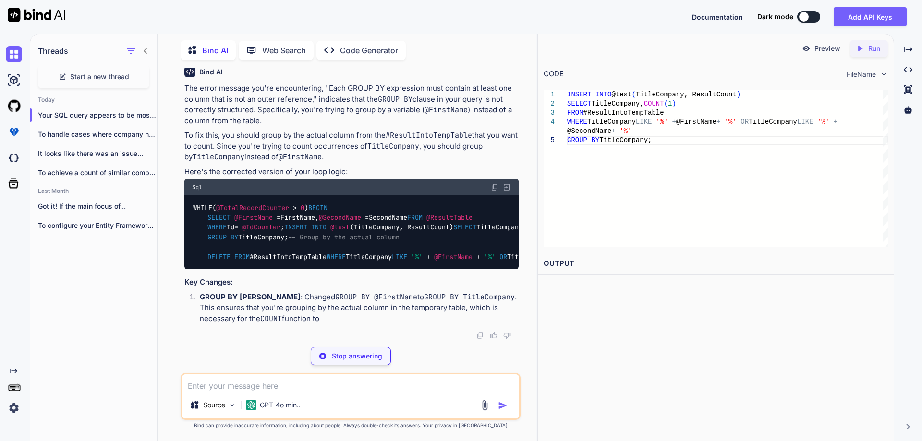
scroll to position [2205, 0]
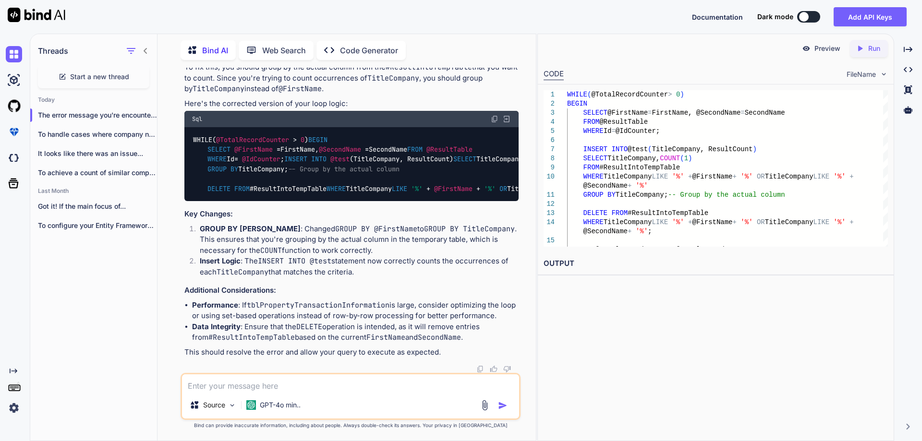
click at [274, 194] on code "WHILE( @TotalRecordCounter > 0 ) BEGIN SELECT @FirstName = FirstName, @SecondNa…" at bounding box center [591, 164] width 799 height 59
copy code "TitleCompany"
click at [291, 385] on textarea at bounding box center [350, 382] width 337 height 17
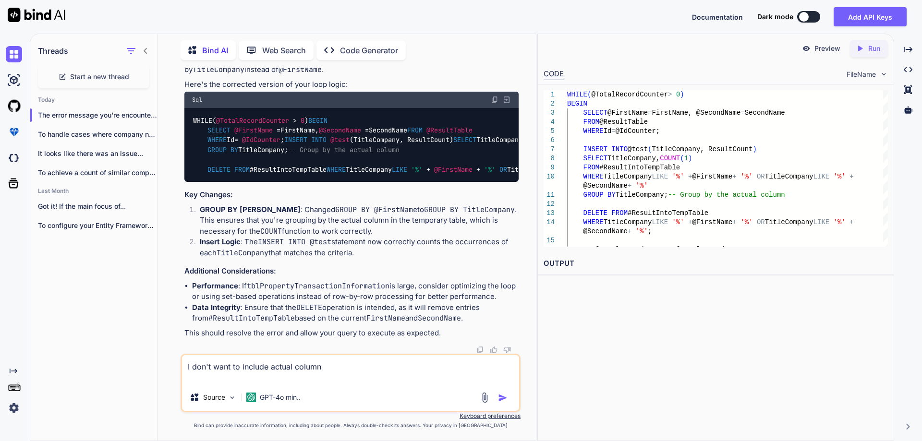
paste textarea "TitleCompany"
type textarea "I don't want to include actual column"
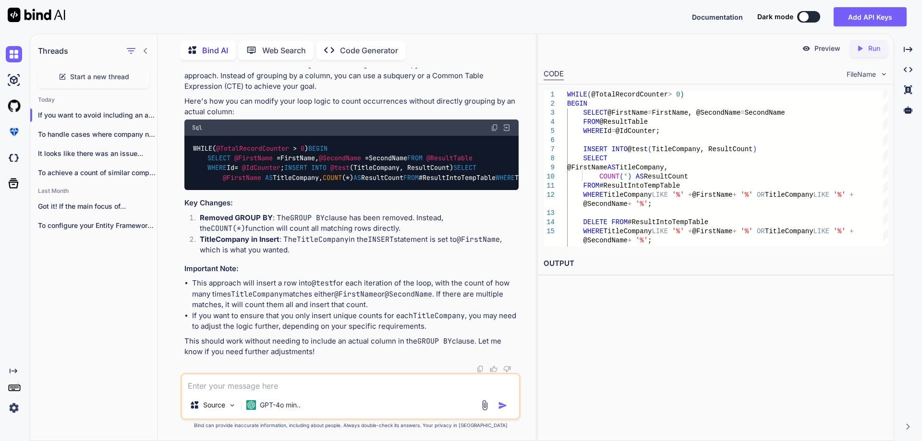
scroll to position [2763, 0]
click at [493, 124] on img at bounding box center [495, 128] width 8 height 8
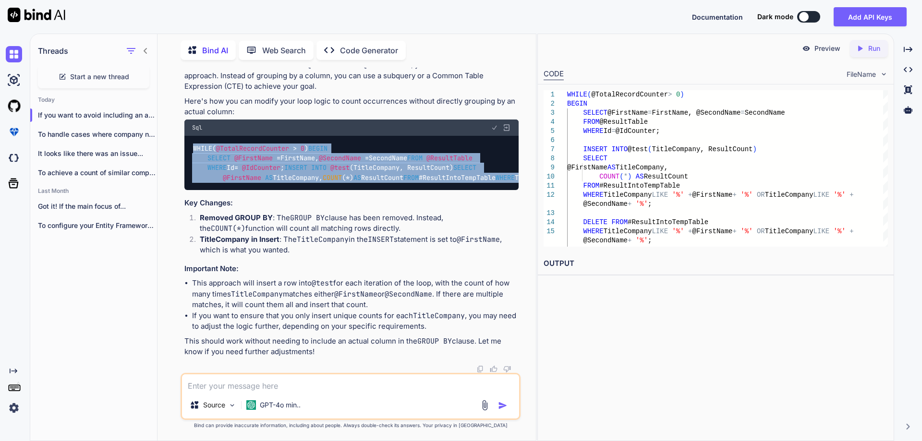
drag, startPoint x: 194, startPoint y: 93, endPoint x: 234, endPoint y: 264, distance: 176.0
click at [234, 191] on div "WHILE( @TotalRecordCounter > 0 ) BEGIN SELECT @FirstName = FirstName, @SecondNa…" at bounding box center [351, 163] width 334 height 55
copy code "WHILE( @TotalRecordCounter > 0 ) BEGIN SELECT @FirstName = FirstName, @SecondNa…"
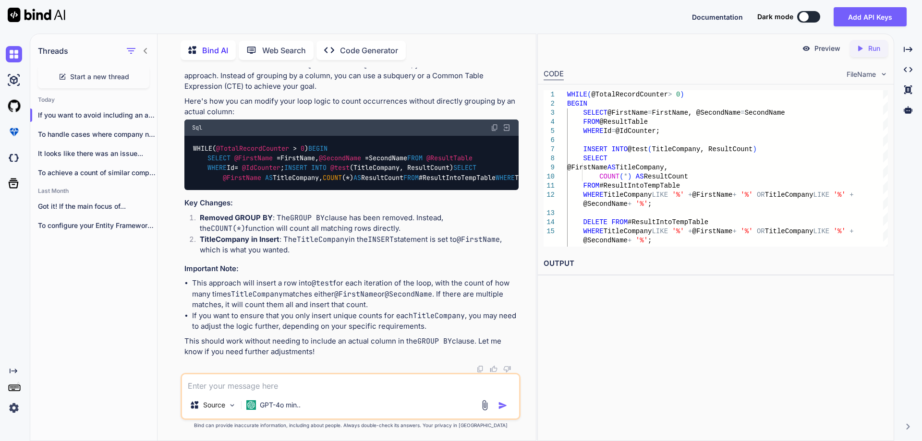
click at [275, 385] on textarea at bounding box center [350, 382] width 337 height 17
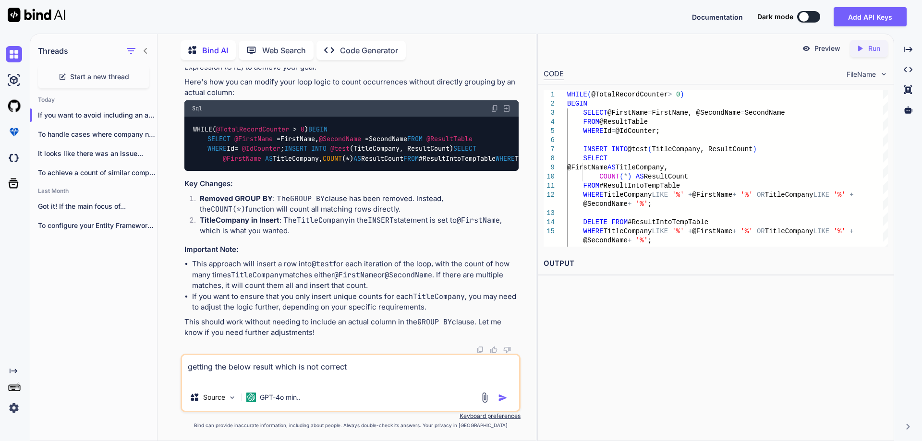
paste textarea "ACCOMMODATION 2139 ALLIANCE 0 ALLIANCE 0 ALPHA 0 ALPHA 0 ALPHA 0 ATTORNEY 0 BIT…"
type textarea "getting the below result which is not correct ACCOMMODATION 2139 ALLIANCE 0 ALL…"
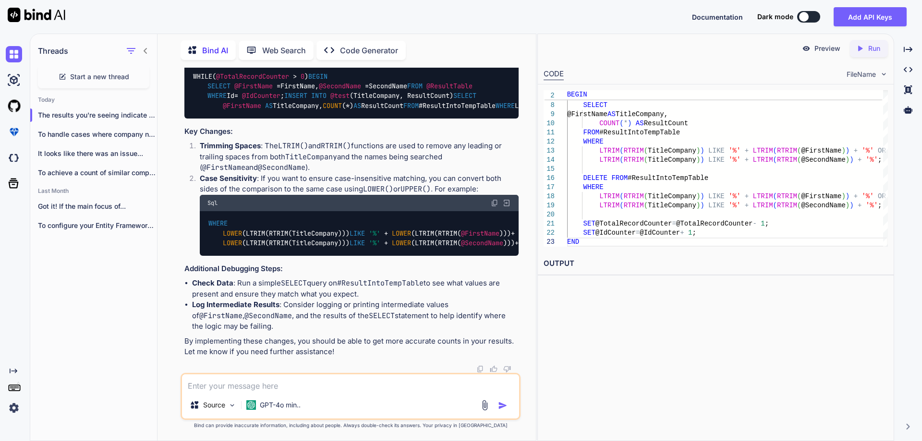
scroll to position [3474, 0]
click at [492, 60] on img at bounding box center [495, 56] width 8 height 8
click at [337, 383] on textarea at bounding box center [350, 382] width 337 height 17
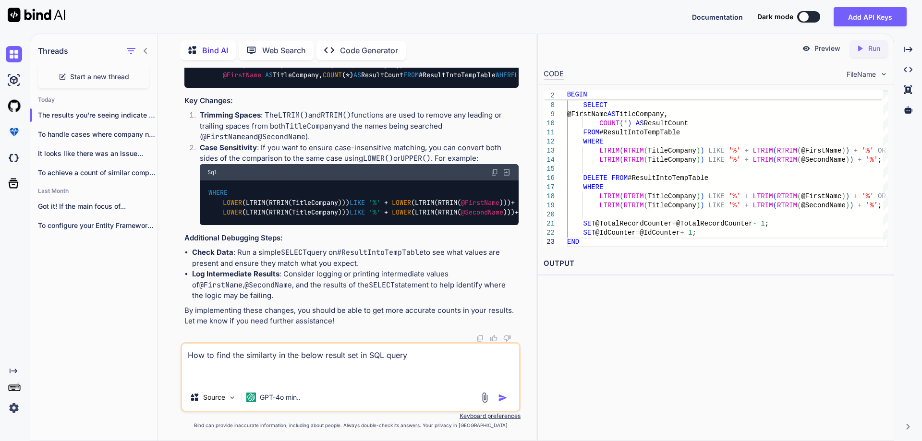
paste textarea "315 ACCOMMODATION 3 ALLIANCE OF ARIZONA LLC 1 ALLIANCE OF AZ LLC 1 ALPHA TITLE …"
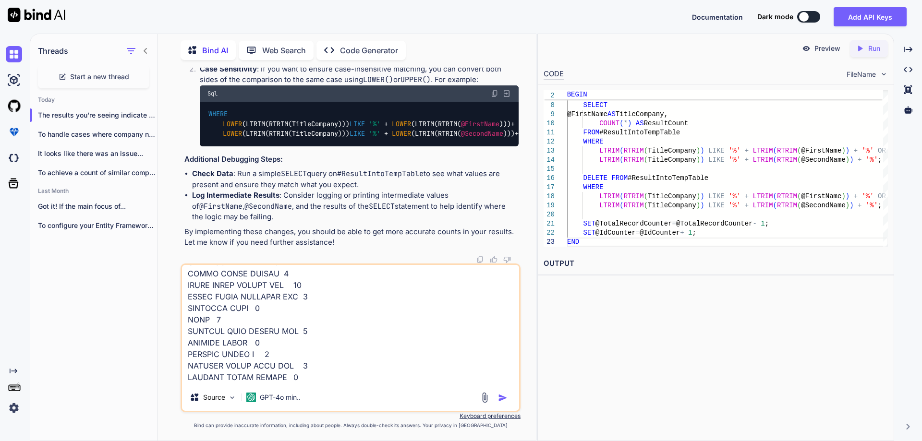
scroll to position [0, 0]
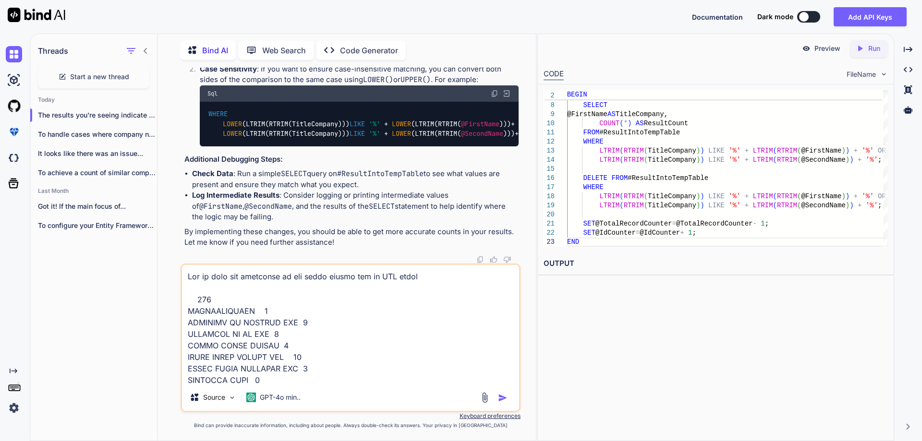
click at [267, 277] on textarea at bounding box center [350, 324] width 337 height 119
type textarea "How to find the similarity and assign a row number in the below result set in S…"
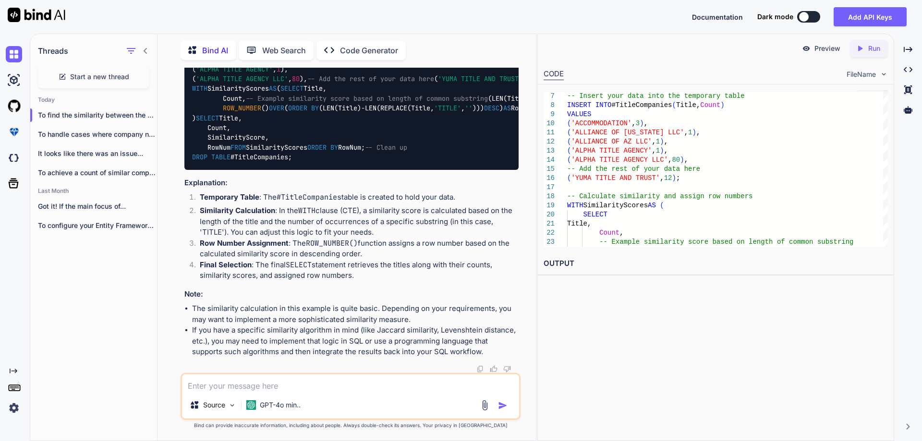
scroll to position [4586, 0]
click at [273, 383] on textarea at bounding box center [350, 382] width 337 height 17
paste textarea "DECLARE @ResultTable TABLE ( Id INT IDENTITY(1,1), TitleCompany NVARCHAR(500), …"
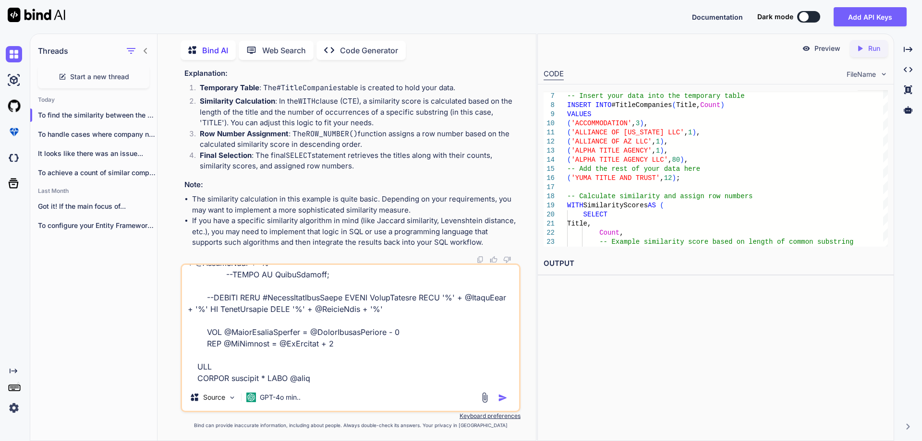
click at [233, 379] on textarea at bounding box center [350, 324] width 337 height 119
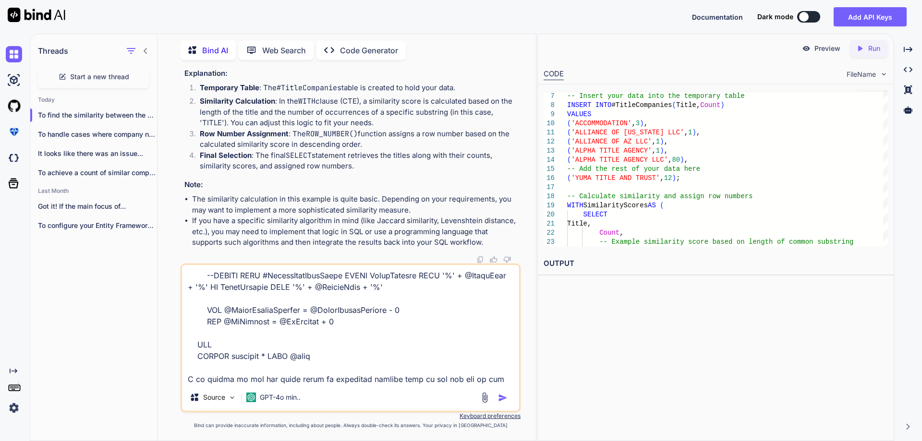
scroll to position [796, 0]
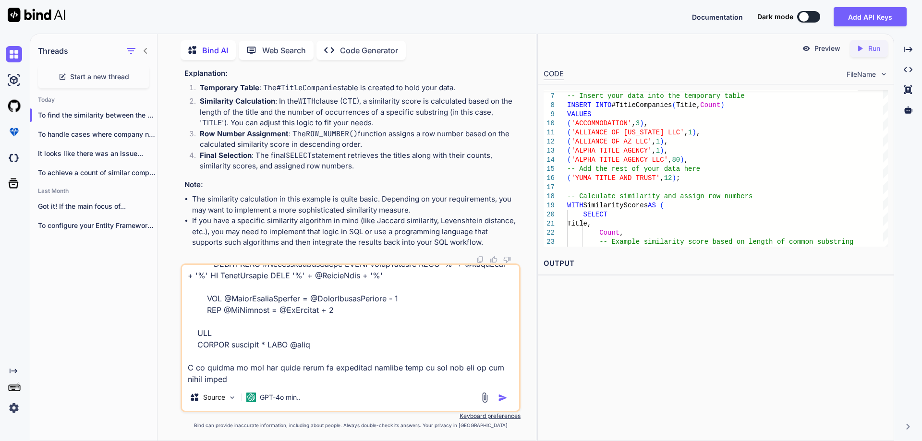
click at [277, 381] on textarea at bounding box center [350, 324] width 337 height 119
paste textarea "INSERT INTO @test (TitleCompany, ResultCount) SELECT @FirstName +' '+ @SecondNa…"
type textarea "DECLARE @ResultTable TABLE ( Id INT IDENTITY(1,1), TitleCompany NVARCHAR(500), …"
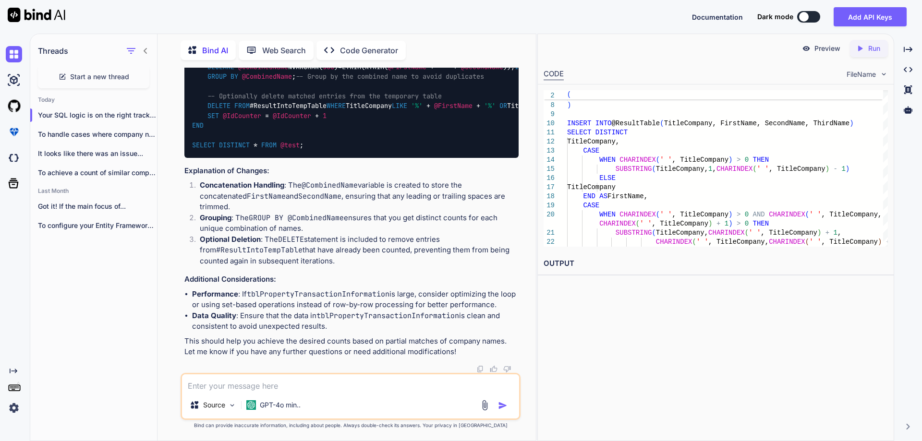
scroll to position [5711, 0]
click at [328, 389] on textarea at bounding box center [350, 382] width 337 height 17
paste textarea "Msg 164, Level 15, State 1, Line 55 Each GROUP BY expression must contain at le…"
type textarea "Msg 164, Level 15, State 1, Line 55 Each GROUP BY expression must contain at le…"
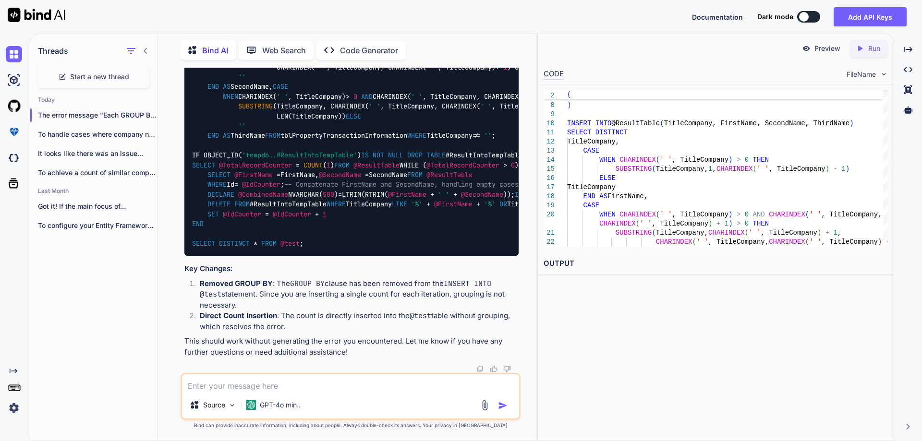
scroll to position [6750, 0]
click at [282, 383] on textarea at bounding box center [350, 382] width 337 height 17
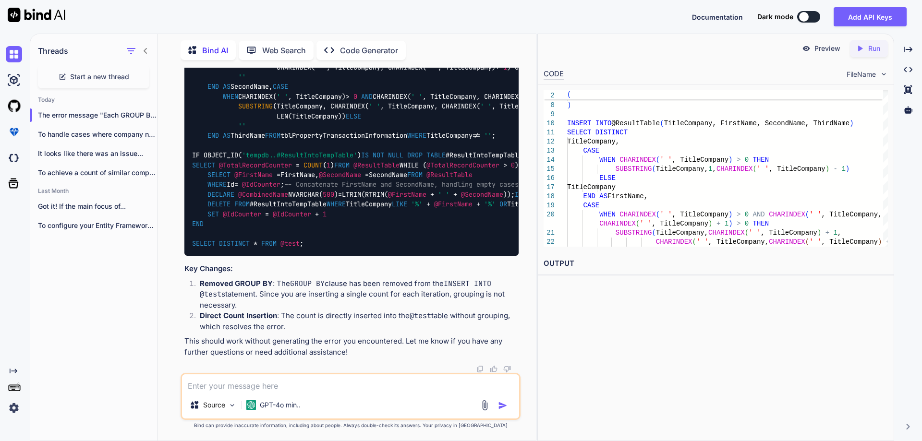
paste textarea "ACCOMMODATION 2139 ALLIANCE OF 0 ALPHA TITLE 0 ATTORNEY 0 BITA 0 BLUEINK 0 BLUE…"
type textarea "ACCOMMODATION 2139 ALLIANCE OF 0 ALPHA TITLE 0 ATTORNEY 0 BITA 0 BLUEINK 0 BLUE…"
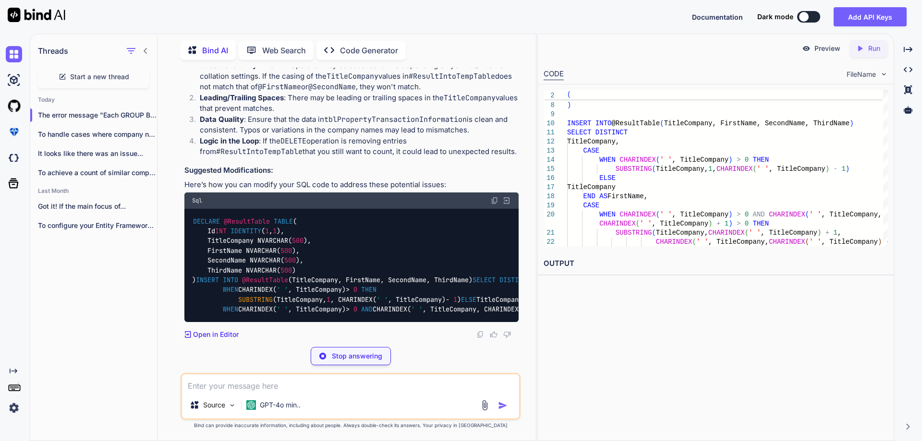
scroll to position [7863, 0]
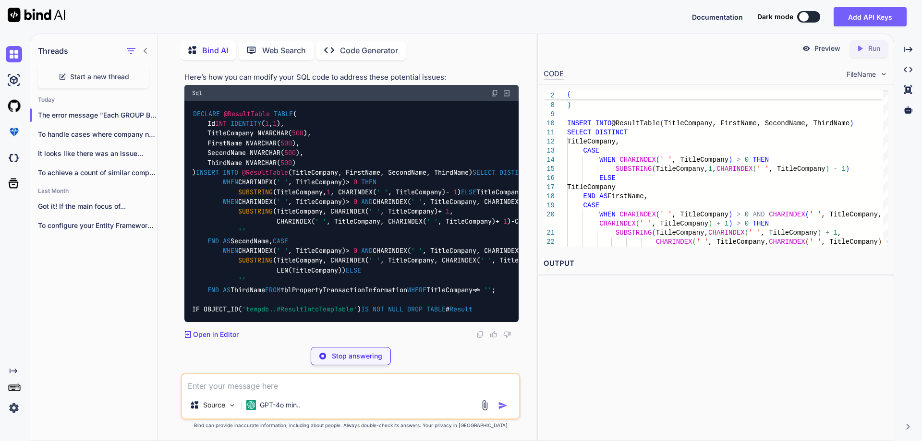
click at [493, 97] on img at bounding box center [495, 93] width 8 height 8
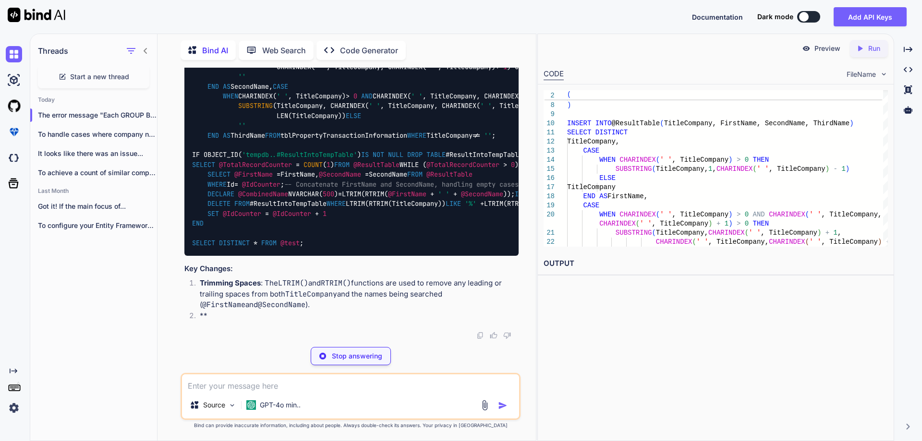
scroll to position [7911, 0]
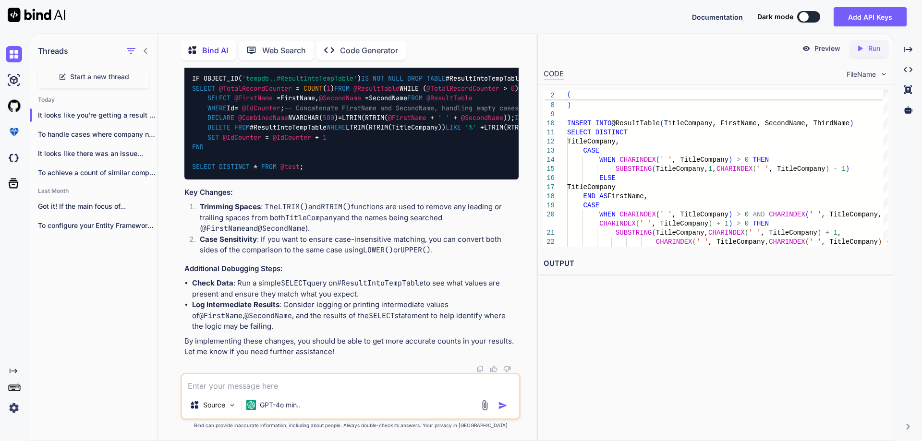
click at [350, 391] on textarea at bounding box center [350, 382] width 337 height 17
type textarea "still getting same"
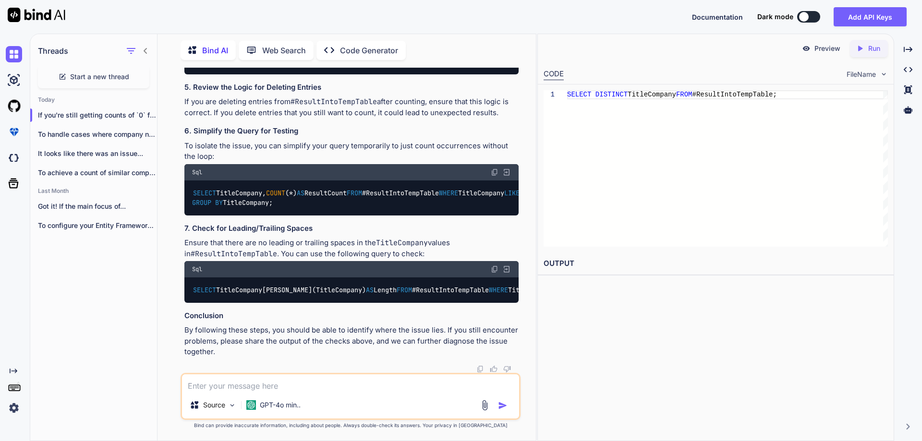
scroll to position [9558, 0]
